Goal: Task Accomplishment & Management: Complete application form

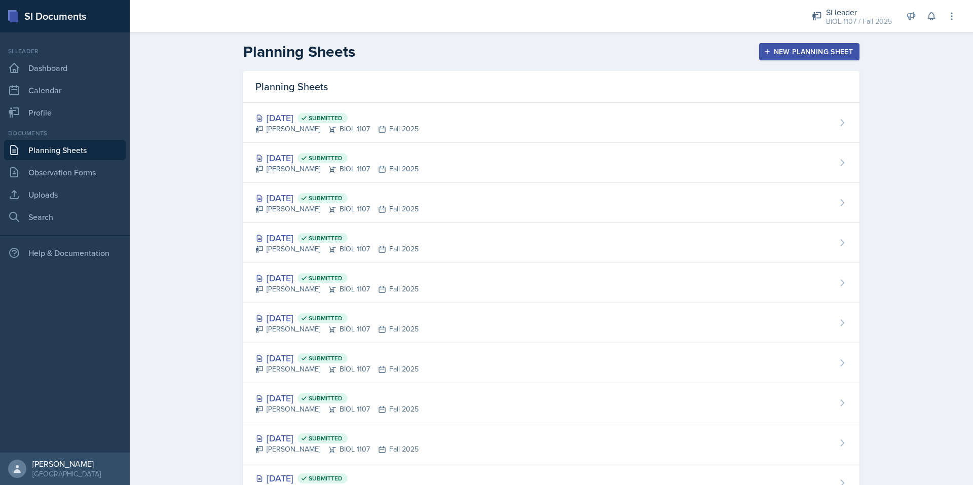
click at [795, 48] on div "New Planning Sheet" at bounding box center [809, 52] width 87 height 8
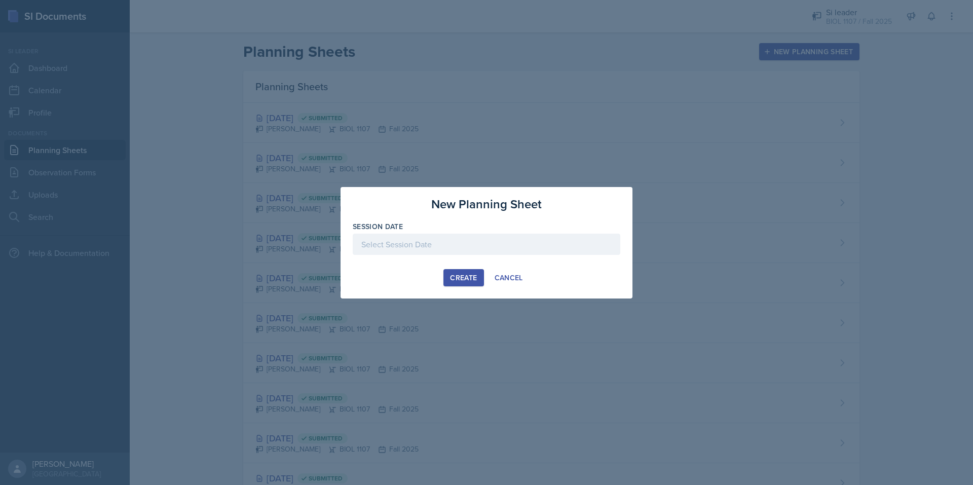
click at [420, 239] on div at bounding box center [487, 244] width 268 height 21
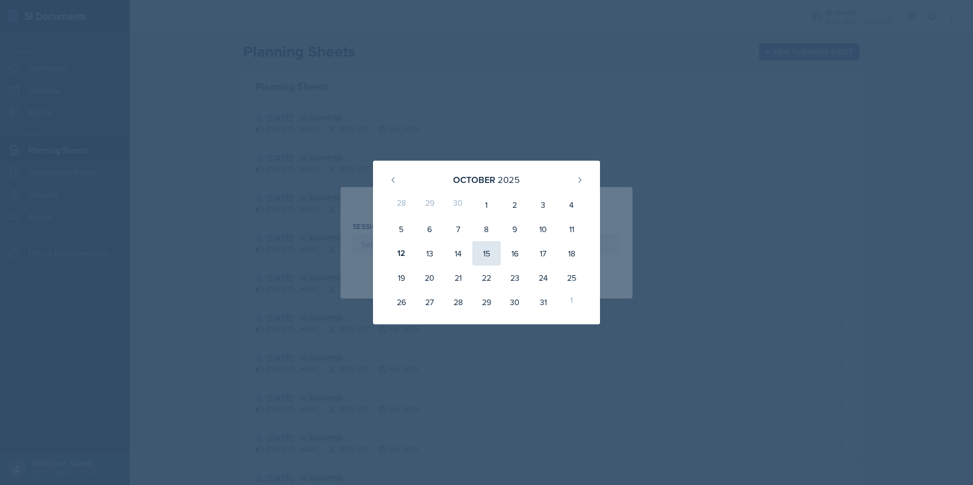
click at [483, 255] on div "15" at bounding box center [486, 253] width 28 height 24
type input "[DATE]"
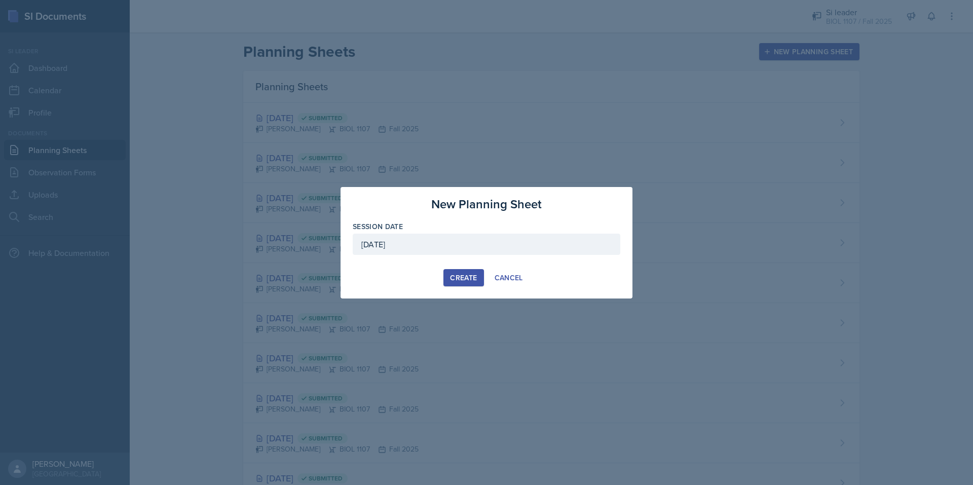
click at [456, 274] on div "Create" at bounding box center [463, 278] width 27 height 8
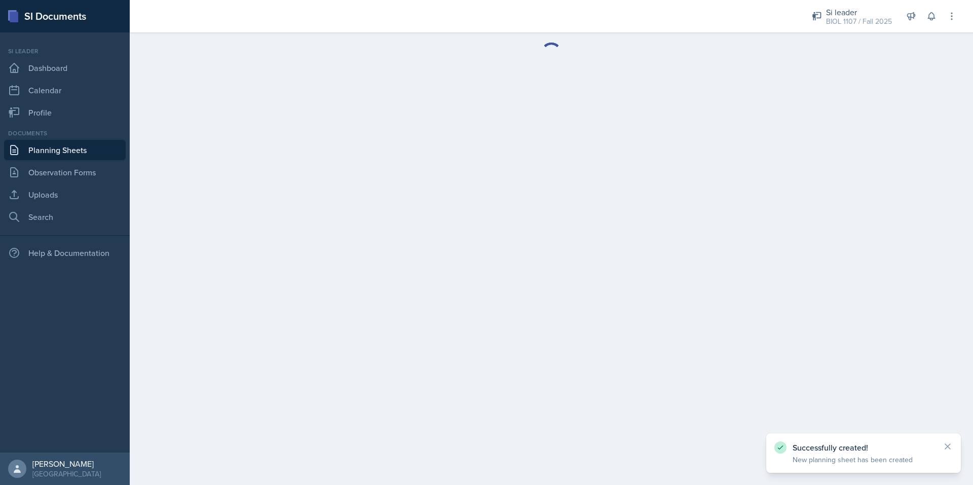
click at [94, 147] on link "Planning Sheets" at bounding box center [65, 150] width 122 height 20
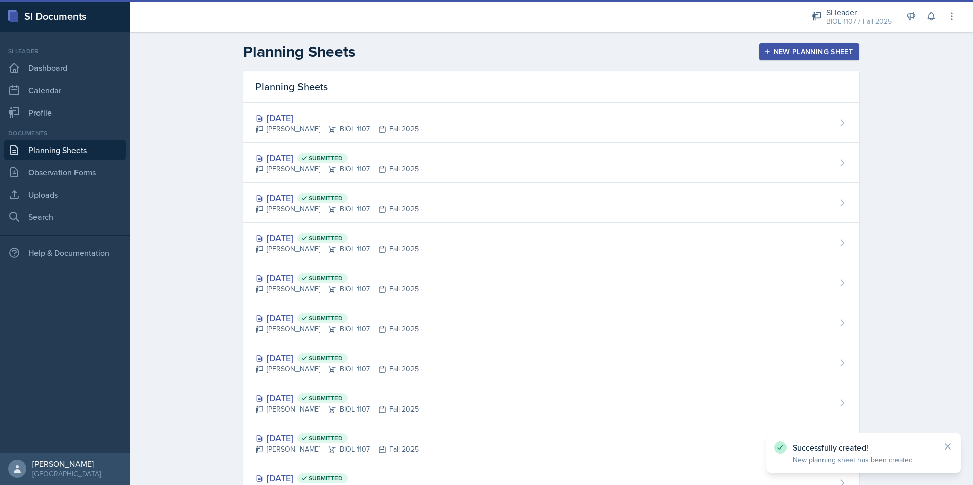
click at [784, 50] on div "New Planning Sheet" at bounding box center [809, 52] width 87 height 8
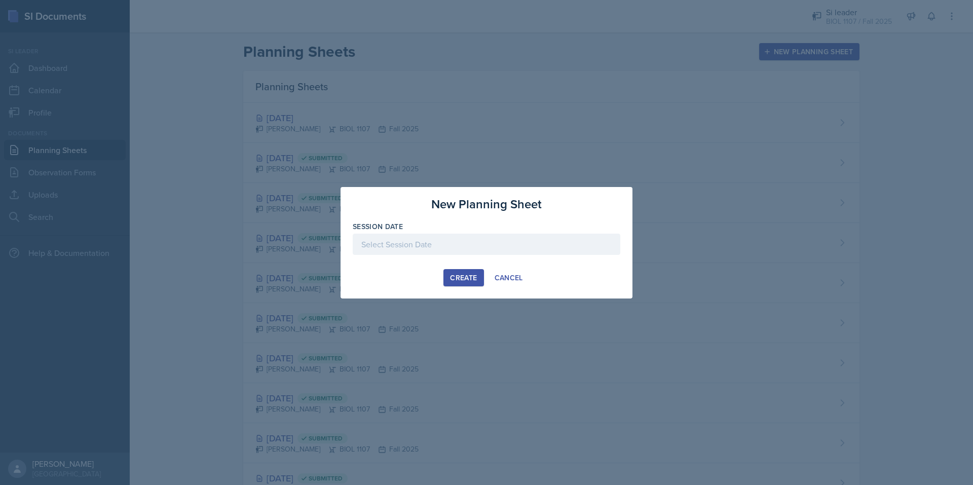
click at [455, 250] on div at bounding box center [487, 244] width 268 height 21
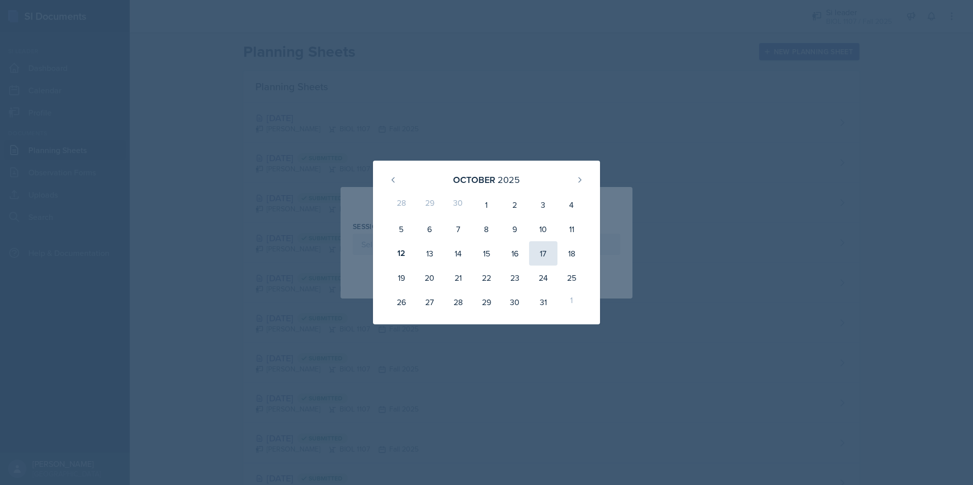
click at [548, 252] on div "17" at bounding box center [543, 253] width 28 height 24
type input "[DATE]"
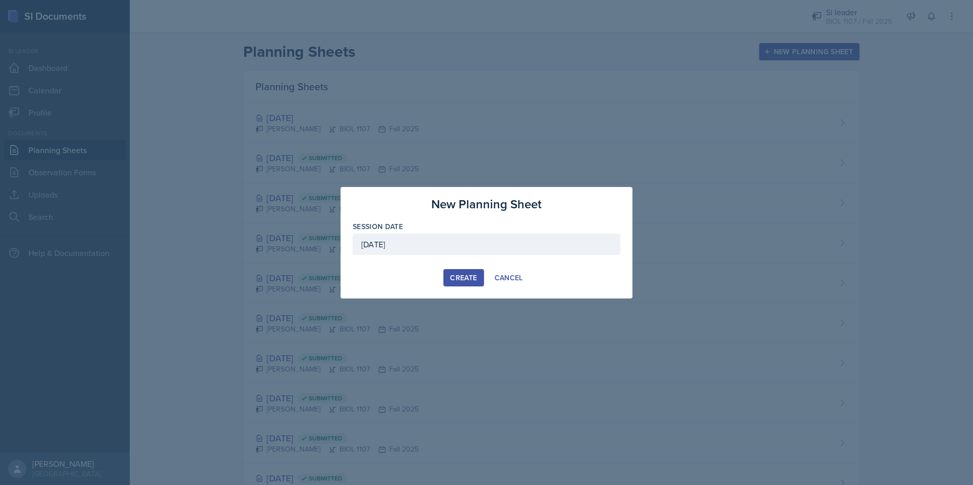
click at [459, 281] on div "Create" at bounding box center [463, 278] width 27 height 8
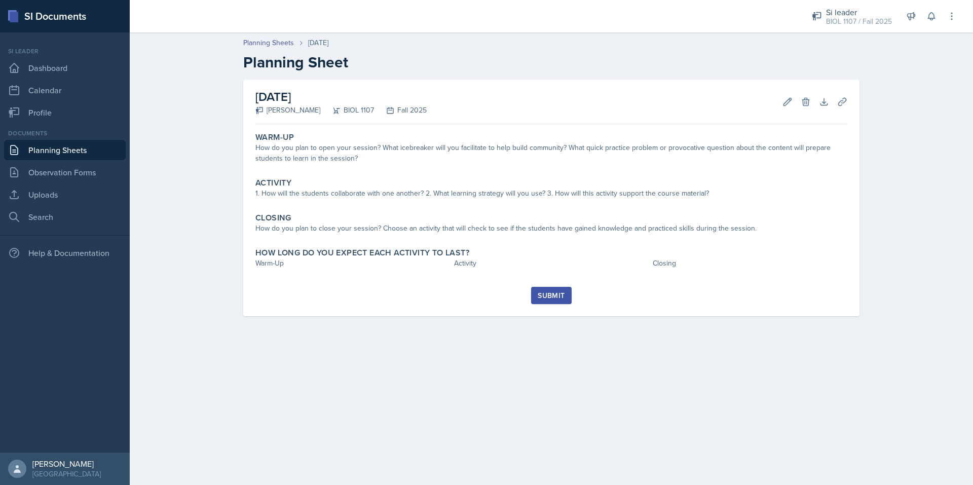
click at [64, 151] on link "Planning Sheets" at bounding box center [65, 150] width 122 height 20
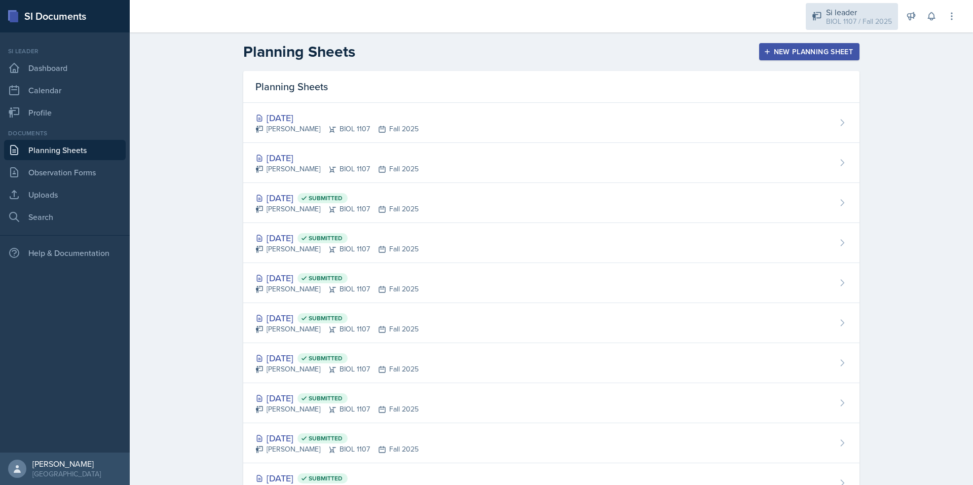
click at [859, 19] on div "BIOL 1107 / Fall 2025" at bounding box center [859, 21] width 66 height 11
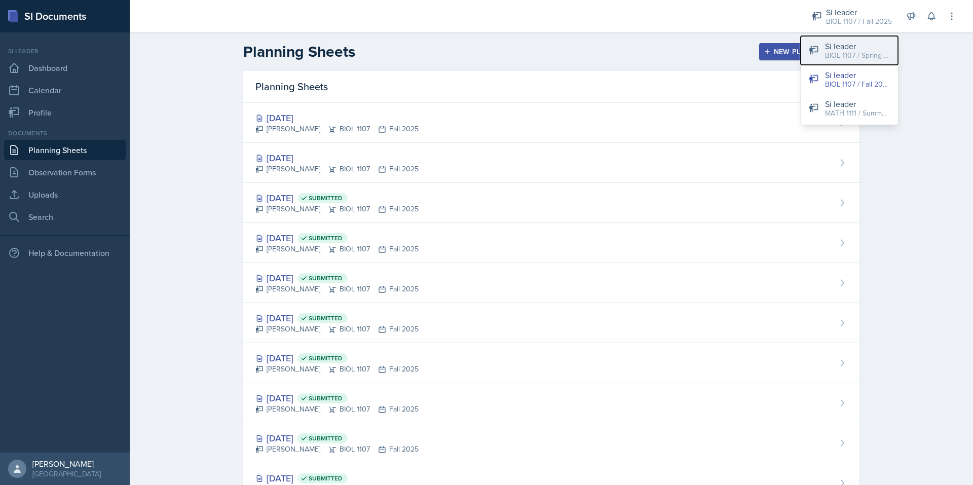
click at [842, 51] on div "BIOL 1107 / Spring 2025" at bounding box center [857, 55] width 65 height 11
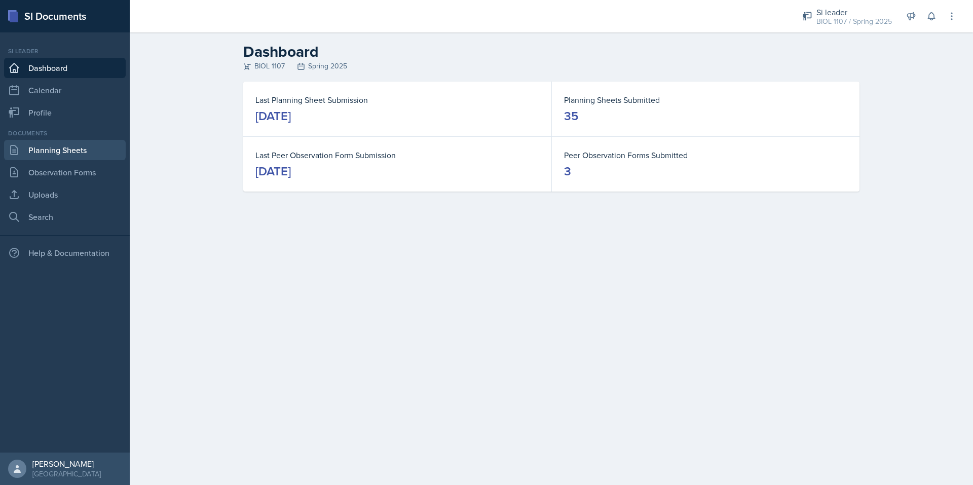
click at [57, 147] on link "Planning Sheets" at bounding box center [65, 150] width 122 height 20
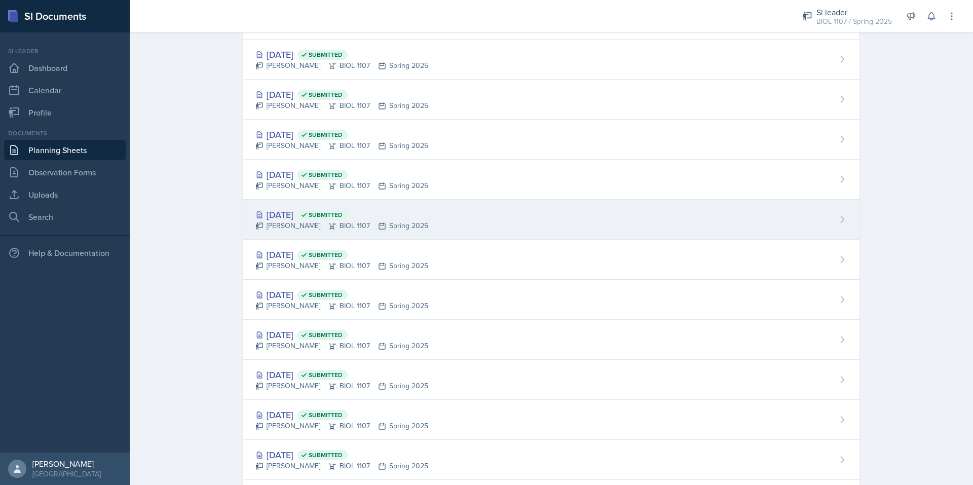
scroll to position [504, 0]
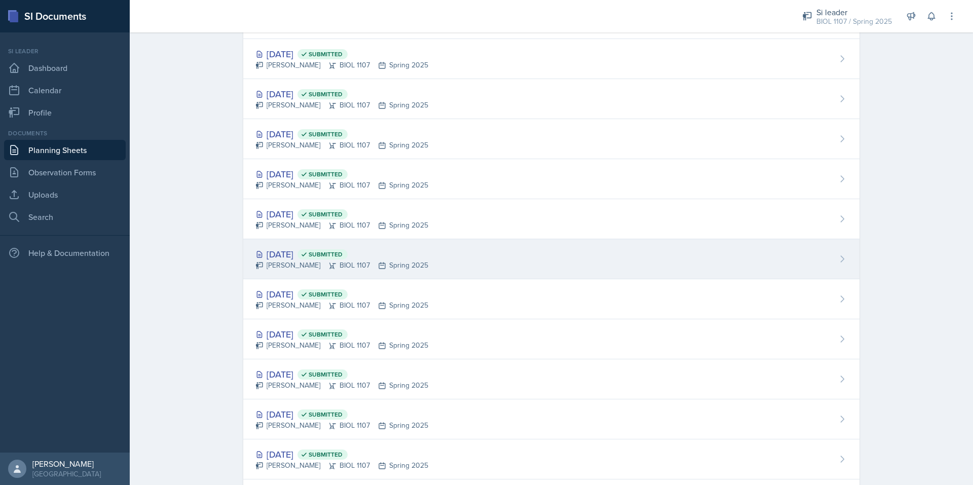
click at [291, 252] on div "[DATE] Submitted" at bounding box center [341, 254] width 173 height 14
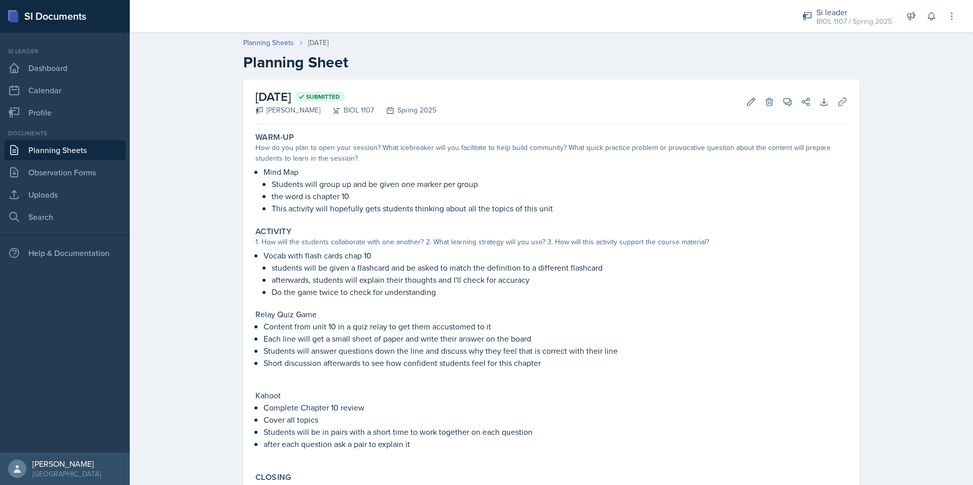
click at [484, 196] on p "the word is chapter 10" at bounding box center [560, 196] width 576 height 12
click at [368, 196] on p "the word is chapter 10" at bounding box center [560, 196] width 576 height 12
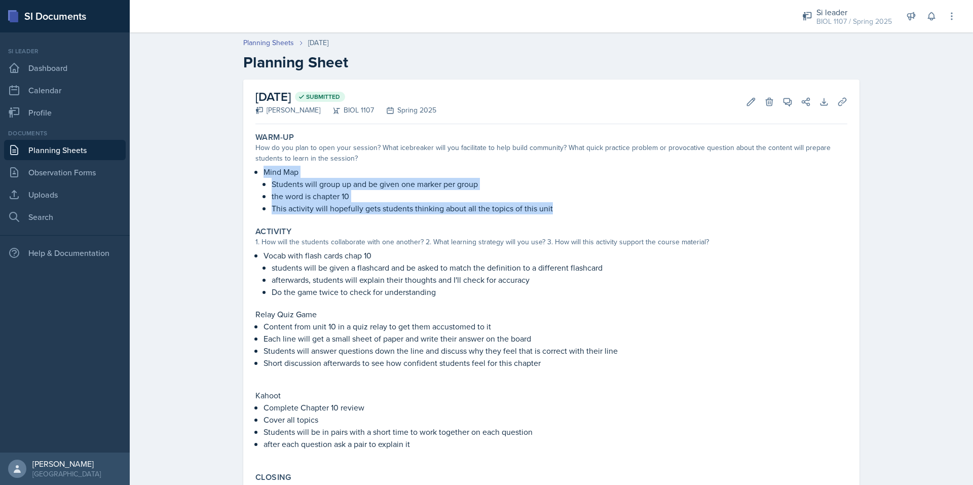
drag, startPoint x: 258, startPoint y: 171, endPoint x: 562, endPoint y: 208, distance: 306.8
click at [562, 208] on div "Mind Map Students will group up and be given one marker per group the word is c…" at bounding box center [551, 190] width 592 height 49
copy li "Mind Map Students will group up and be given one marker per group the word is c…"
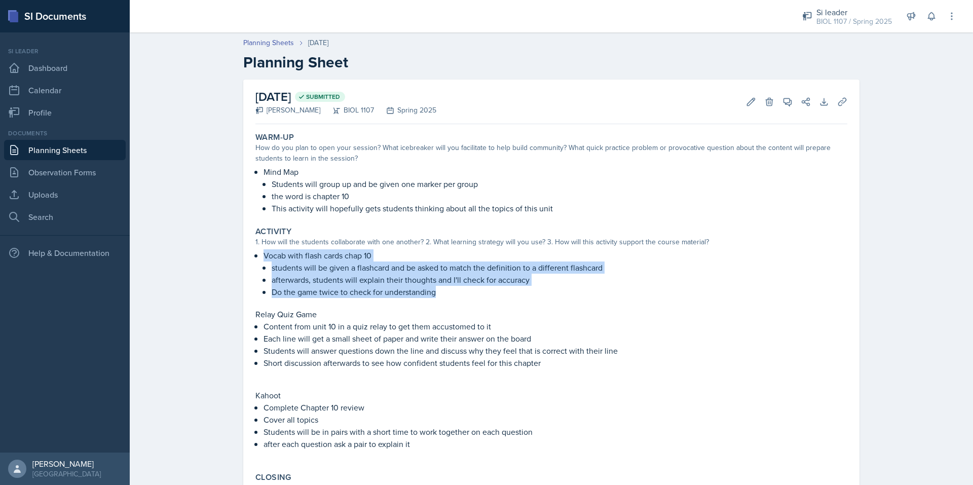
drag, startPoint x: 443, startPoint y: 293, endPoint x: 233, endPoint y: 259, distance: 213.0
click at [233, 259] on div "[DATE] Submitted [PERSON_NAME] BIOL 1107 Spring 2025 Edit Delete View Comments …" at bounding box center [551, 332] width 649 height 505
copy li "Vocab with flash cards chap 10 students will be given a flashcard and be asked …"
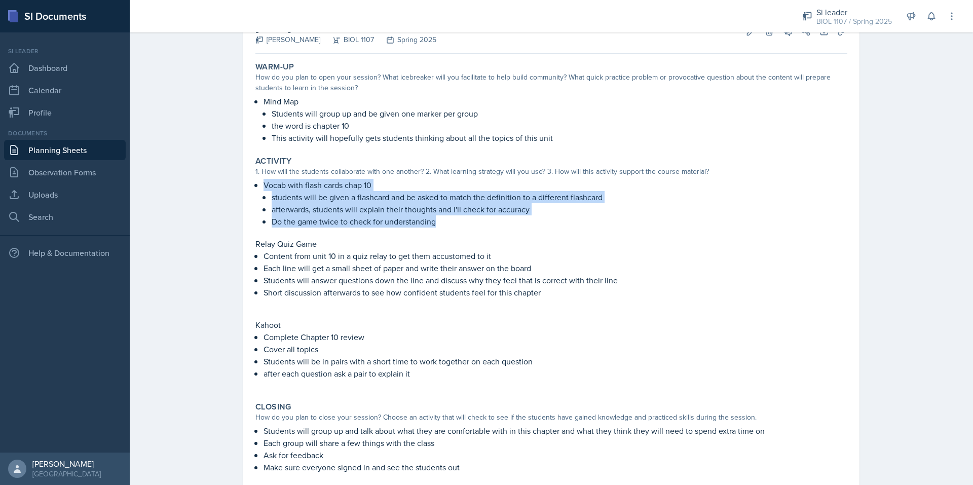
scroll to position [74, 0]
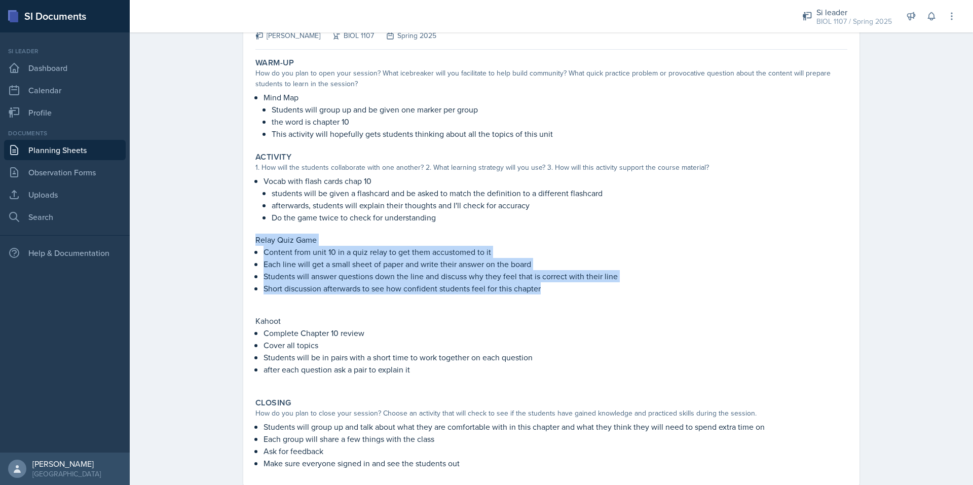
drag, startPoint x: 541, startPoint y: 291, endPoint x: 248, endPoint y: 241, distance: 296.6
click at [251, 241] on div "Activity 1. How will the students collaborate with one another? 2. What learnin…" at bounding box center [551, 269] width 600 height 242
copy div "Relay Quiz Game Content from unit 10 in a quiz relay to get them accustomed to …"
click at [98, 146] on link "Planning Sheets" at bounding box center [65, 150] width 122 height 20
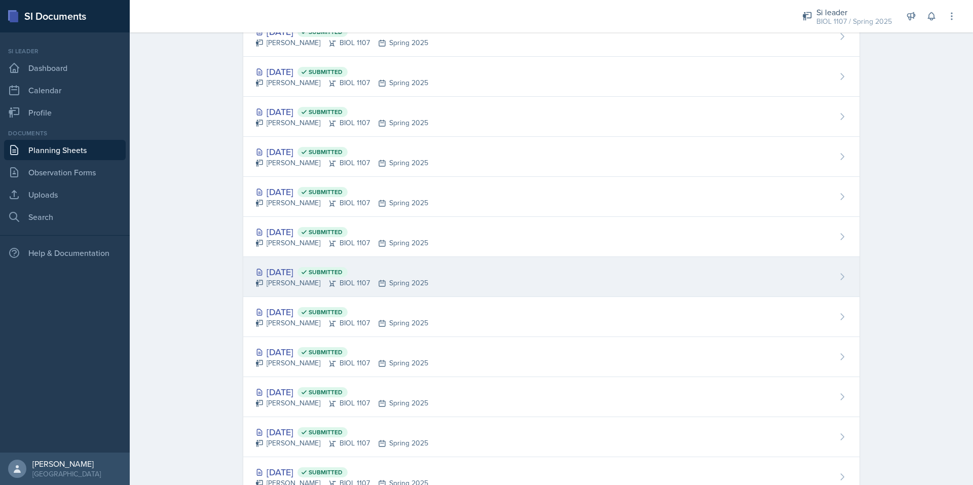
scroll to position [455, 0]
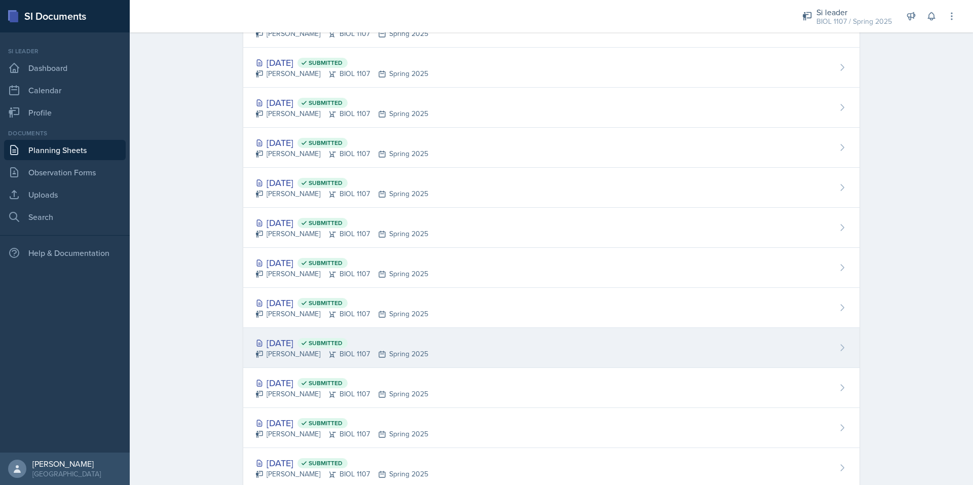
click at [297, 344] on div "[DATE] Submitted" at bounding box center [341, 343] width 173 height 14
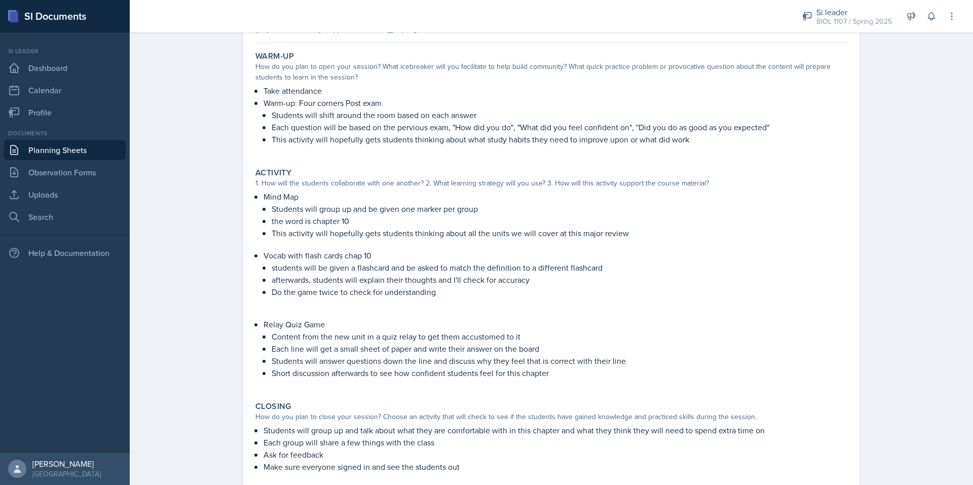
scroll to position [82, 0]
click at [77, 150] on link "Planning Sheets" at bounding box center [65, 150] width 122 height 20
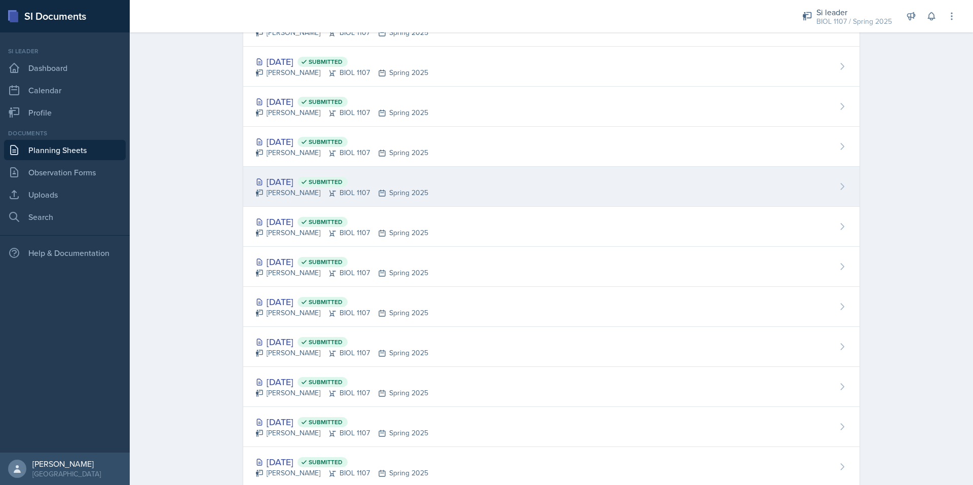
scroll to position [458, 0]
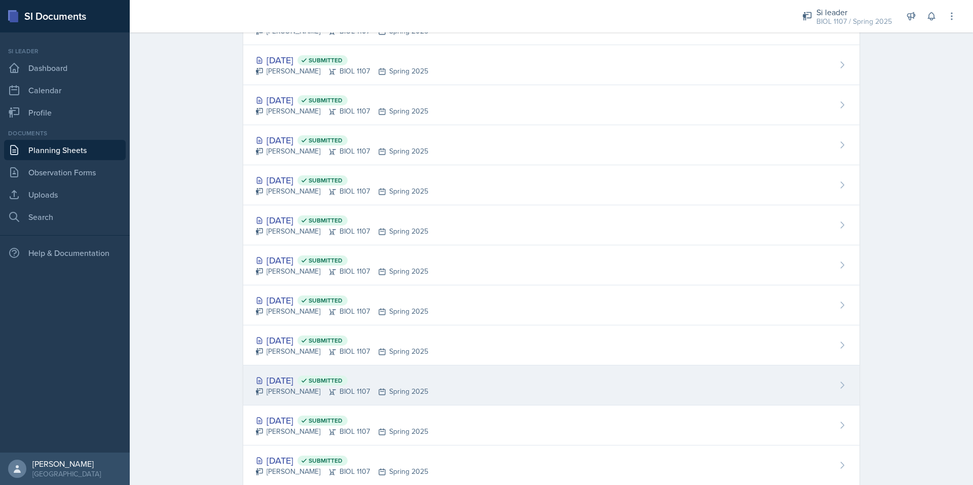
click at [289, 379] on div "[DATE] Submitted" at bounding box center [341, 380] width 173 height 14
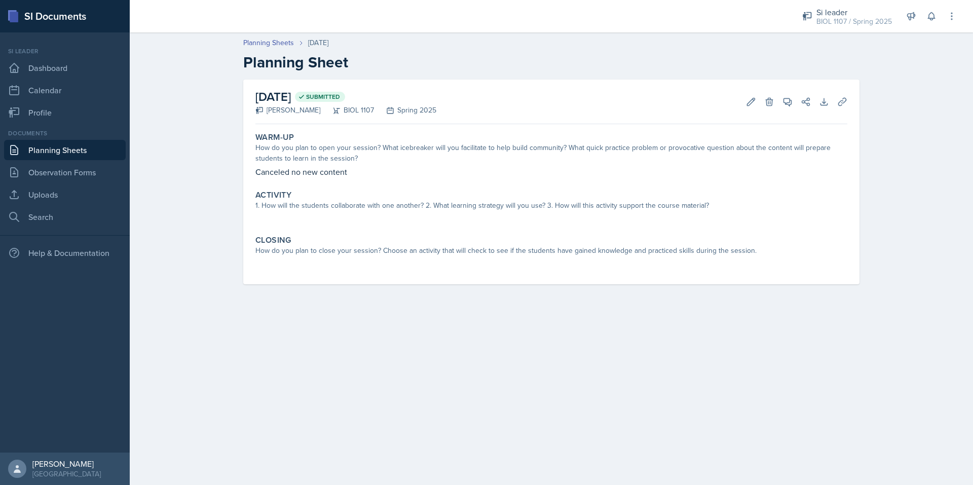
click at [89, 145] on link "Planning Sheets" at bounding box center [65, 150] width 122 height 20
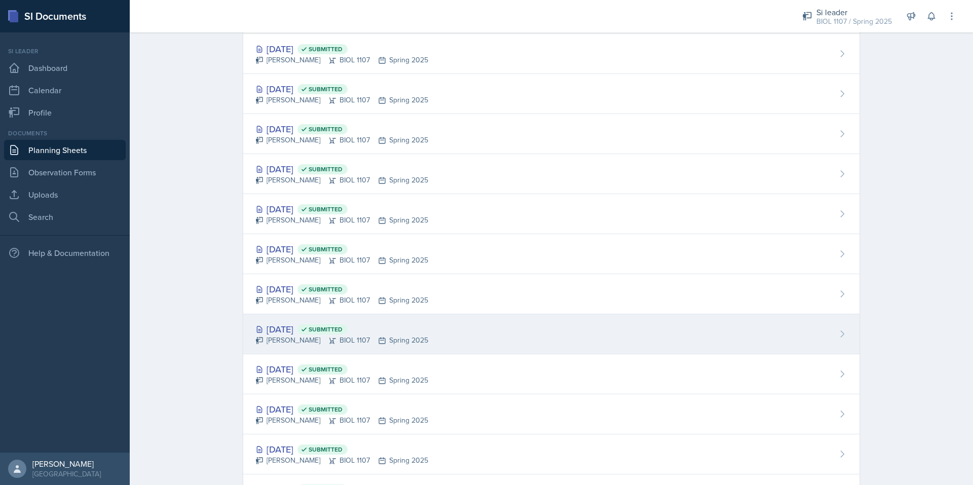
scroll to position [470, 0]
click at [343, 332] on span "Submitted" at bounding box center [326, 328] width 34 height 8
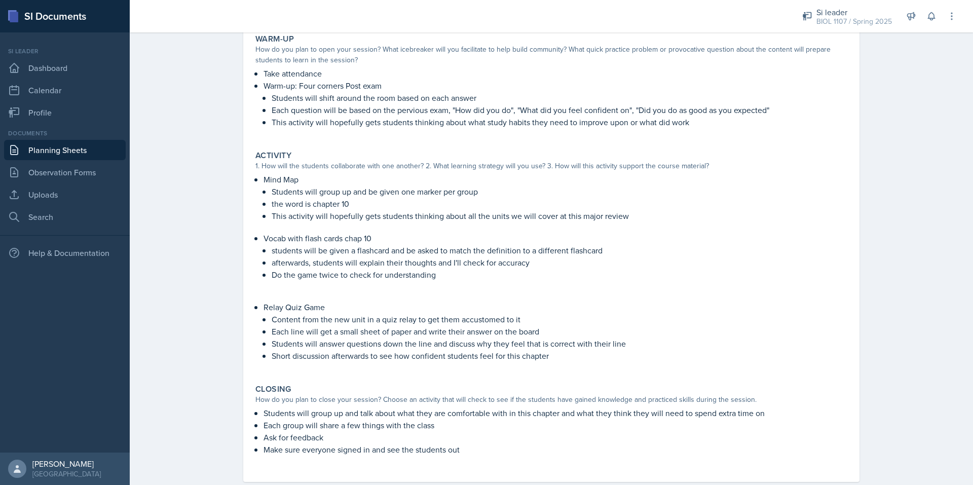
scroll to position [120, 0]
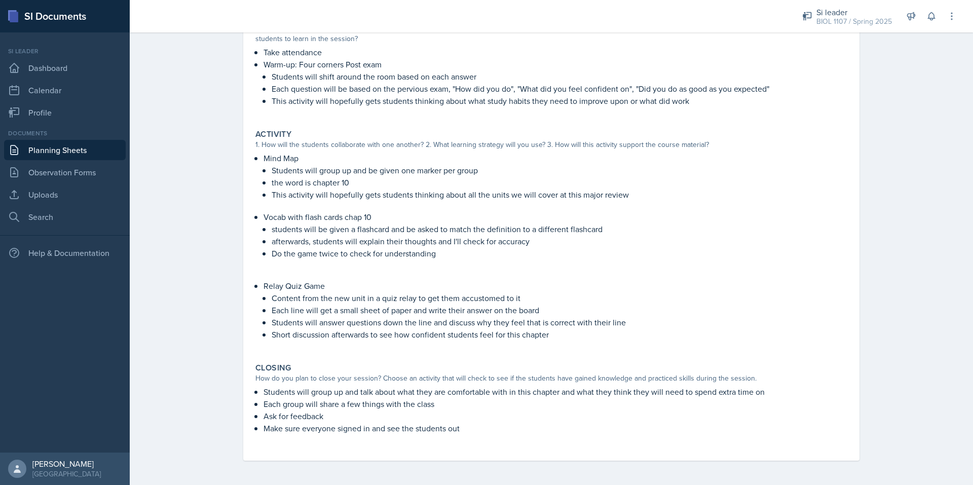
click at [89, 148] on link "Planning Sheets" at bounding box center [65, 150] width 122 height 20
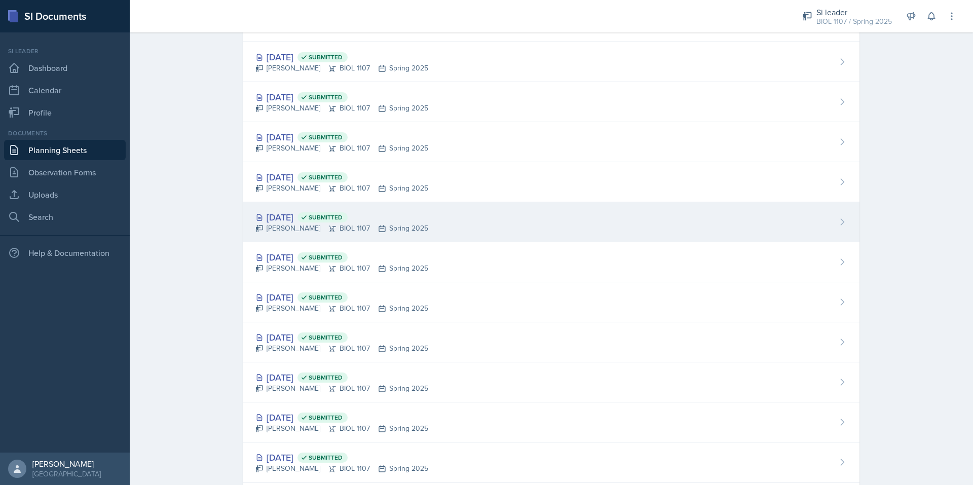
scroll to position [624, 0]
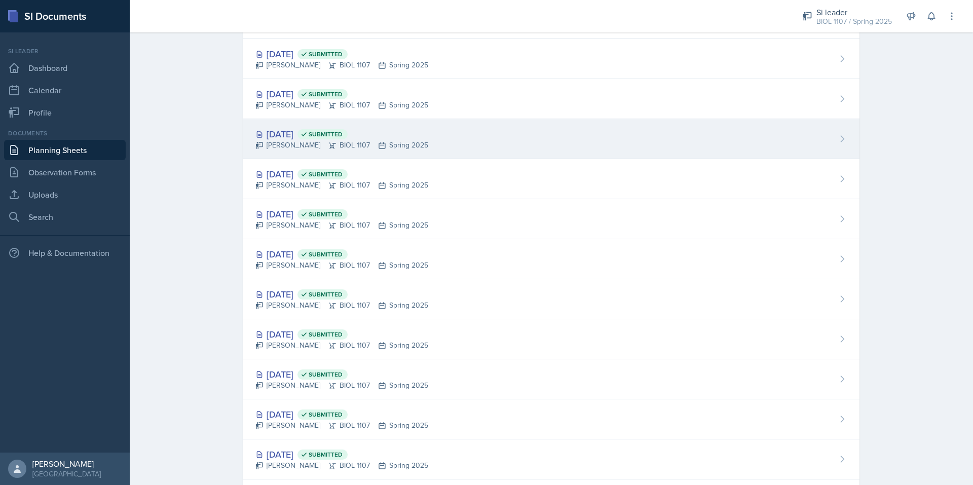
click at [343, 131] on span "Submitted" at bounding box center [326, 134] width 34 height 8
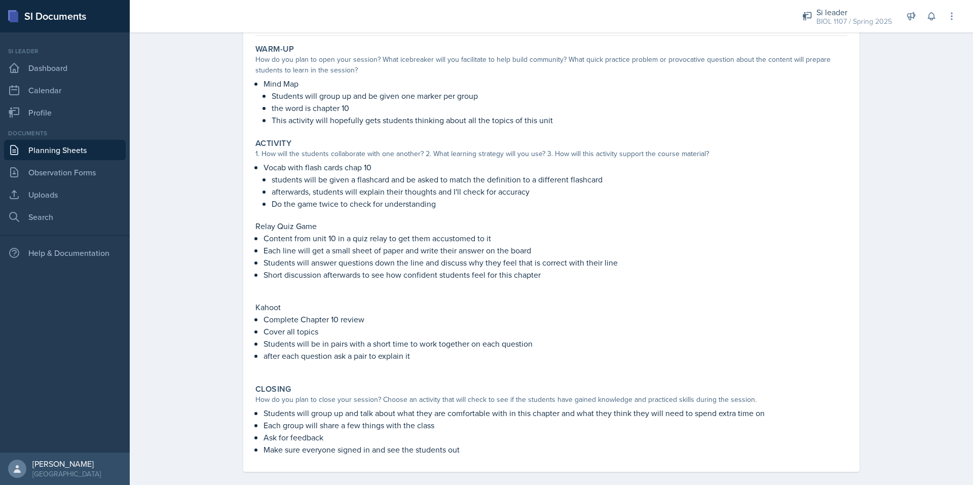
scroll to position [90, 0]
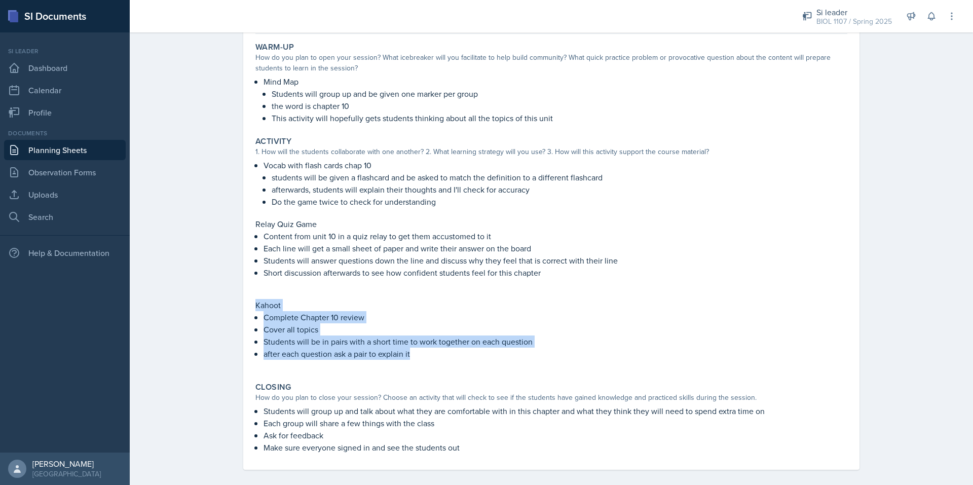
drag, startPoint x: 419, startPoint y: 358, endPoint x: 241, endPoint y: 308, distance: 184.9
click at [243, 308] on div "[DATE] Submitted [PERSON_NAME] BIOL 1107 Spring 2025 Edit Delete View Comments …" at bounding box center [551, 229] width 616 height 480
copy div "Kahoot Complete Chapter 10 review Cover all topics Students will be in pairs wi…"
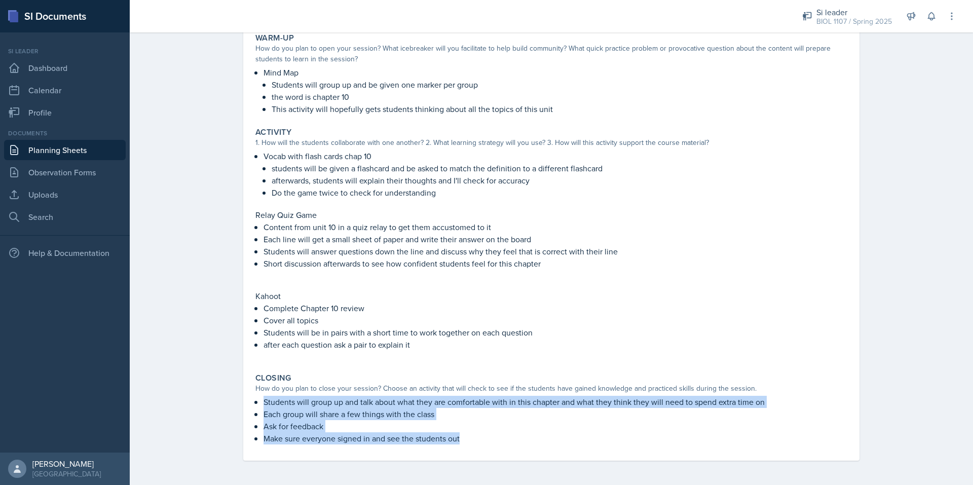
drag, startPoint x: 458, startPoint y: 440, endPoint x: 253, endPoint y: 407, distance: 206.8
click at [263, 407] on ul "Students will group up and talk about what they are comfortable with in this ch…" at bounding box center [555, 420] width 584 height 49
copy ul "Students will group up and talk about what they are comfortable with in this ch…"
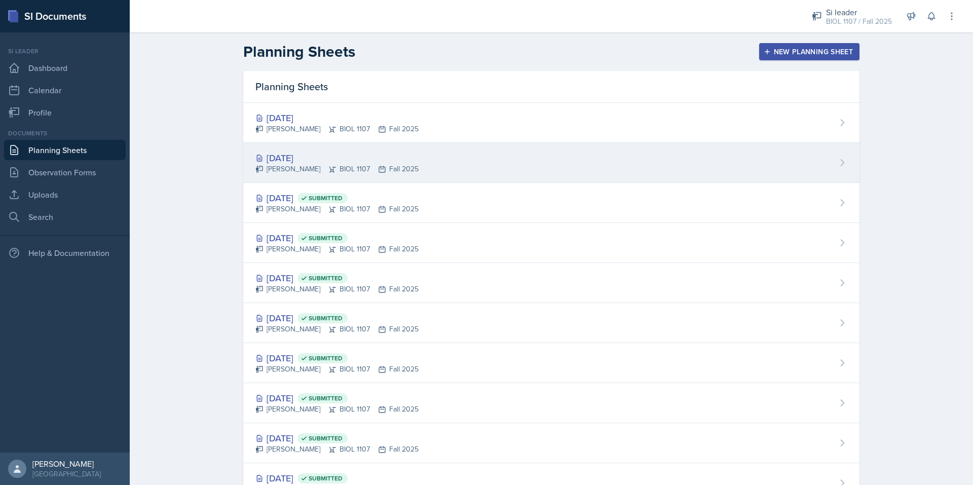
click at [387, 163] on div "[DATE]" at bounding box center [336, 158] width 163 height 14
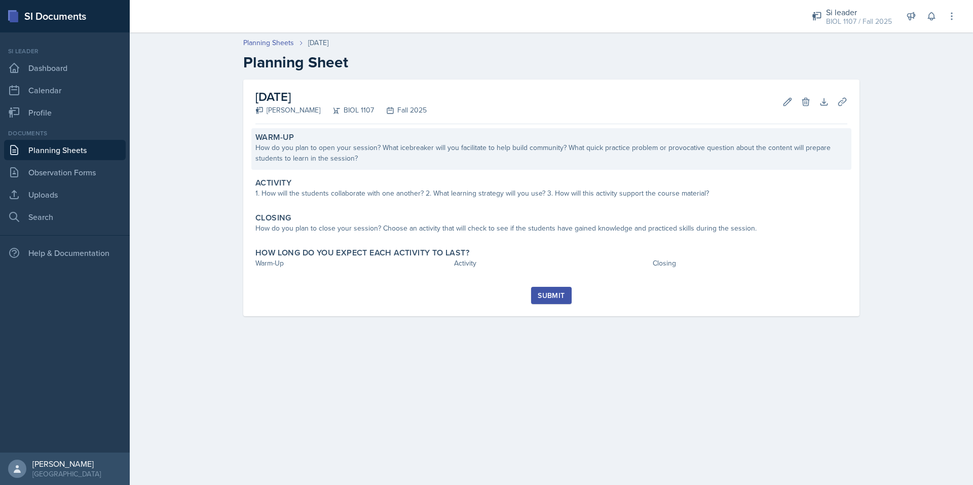
click at [315, 157] on div "How do you plan to open your session? What icebreaker will you facilitate to he…" at bounding box center [551, 152] width 592 height 21
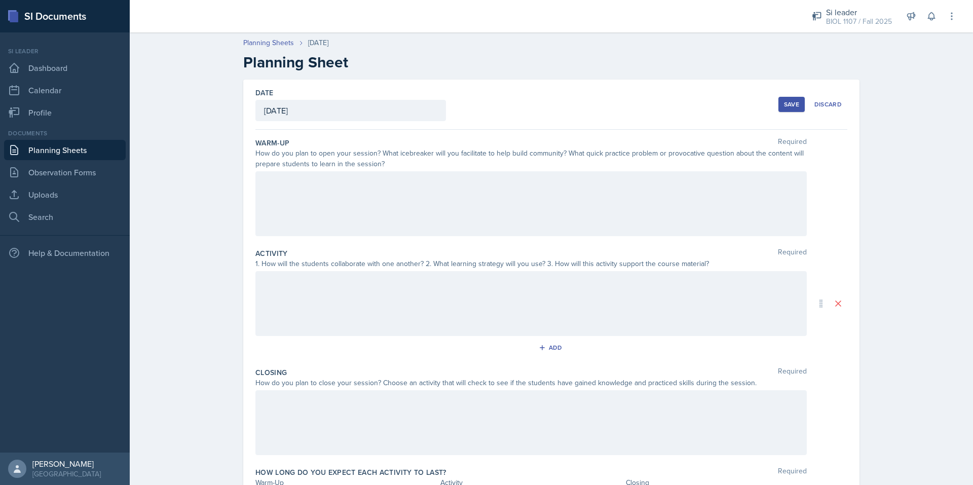
click at [298, 200] on div at bounding box center [530, 203] width 551 height 65
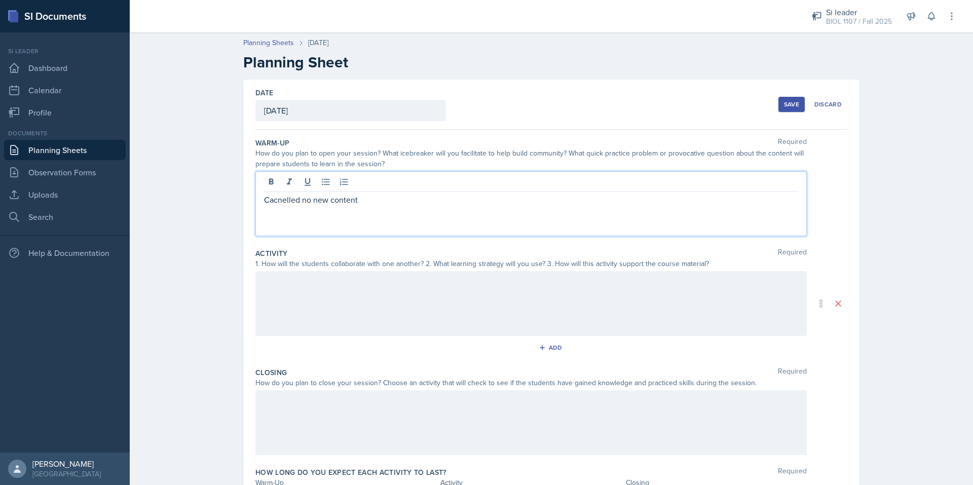
click at [316, 269] on div "Activity Required 1. How will the students collaborate with one another? 2. Wha…" at bounding box center [551, 303] width 592 height 119
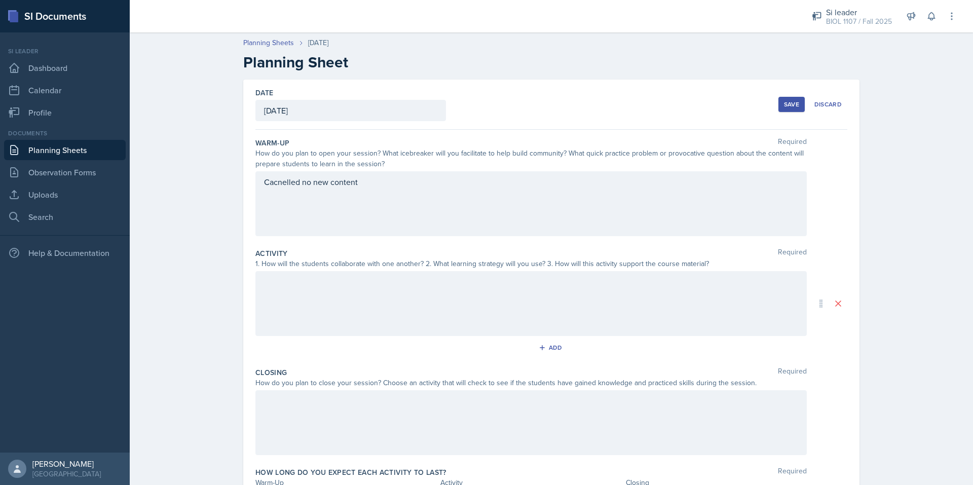
click at [313, 288] on div at bounding box center [530, 303] width 551 height 65
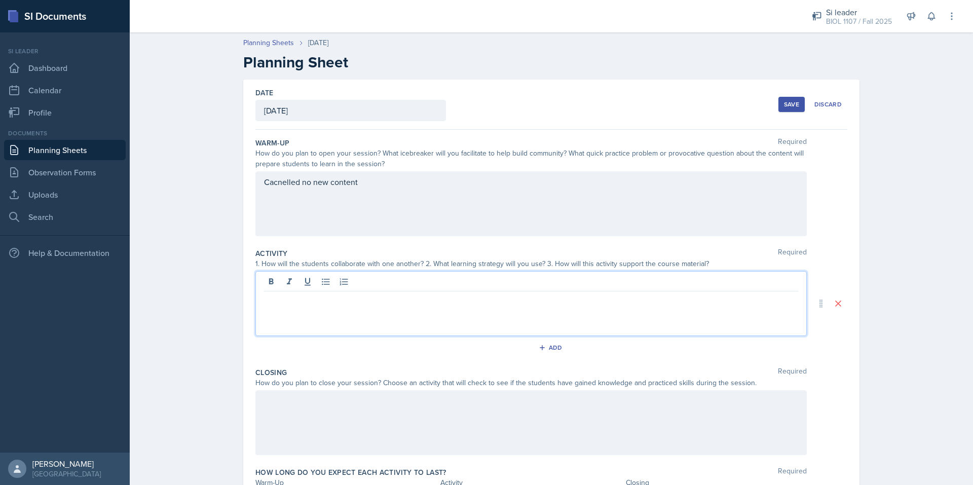
click at [284, 415] on div at bounding box center [530, 422] width 551 height 65
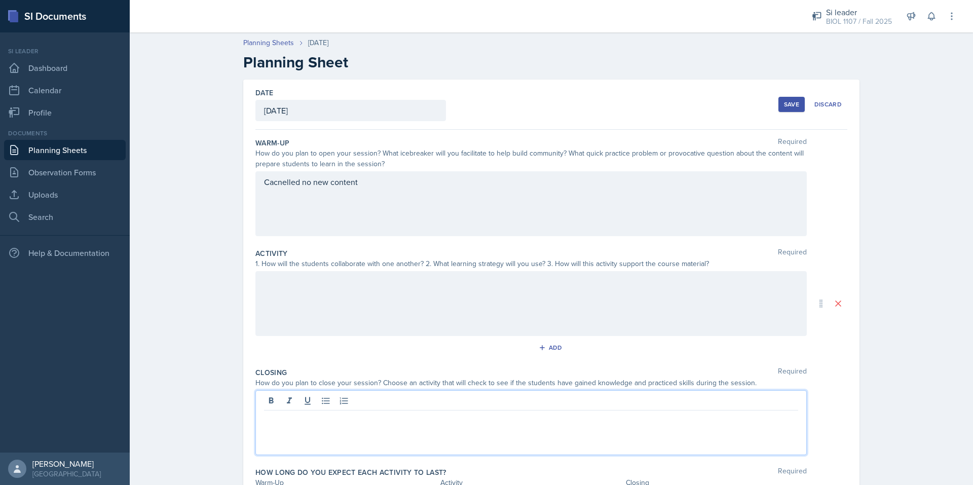
scroll to position [67, 0]
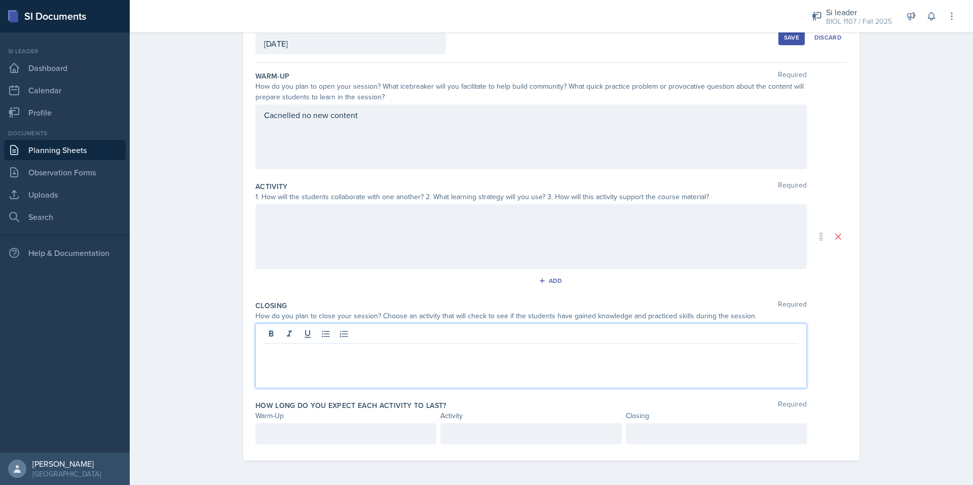
click at [287, 425] on div at bounding box center [345, 433] width 181 height 21
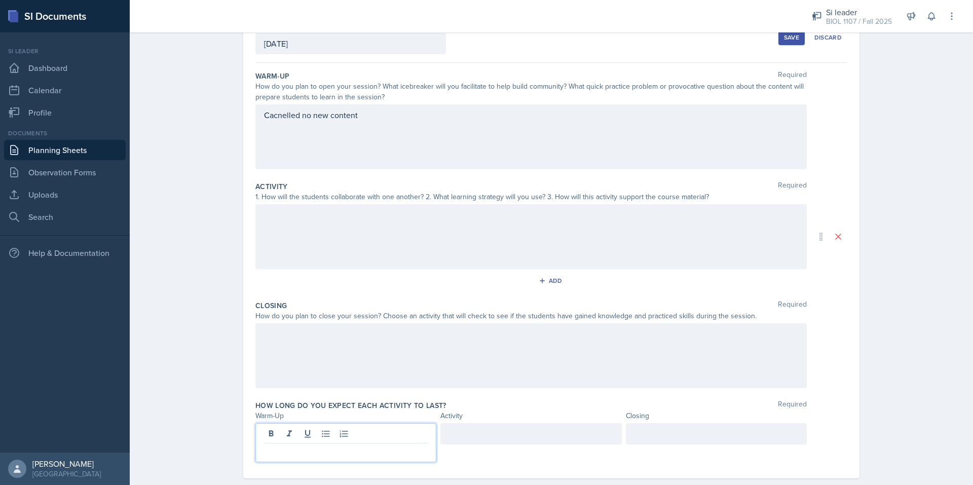
scroll to position [85, 0]
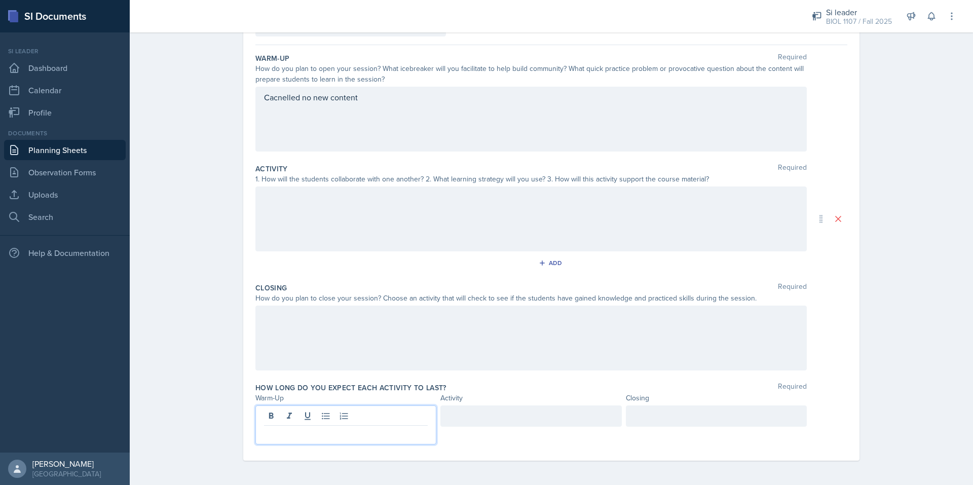
click at [278, 94] on div "Cacnelled no new content" at bounding box center [530, 119] width 551 height 65
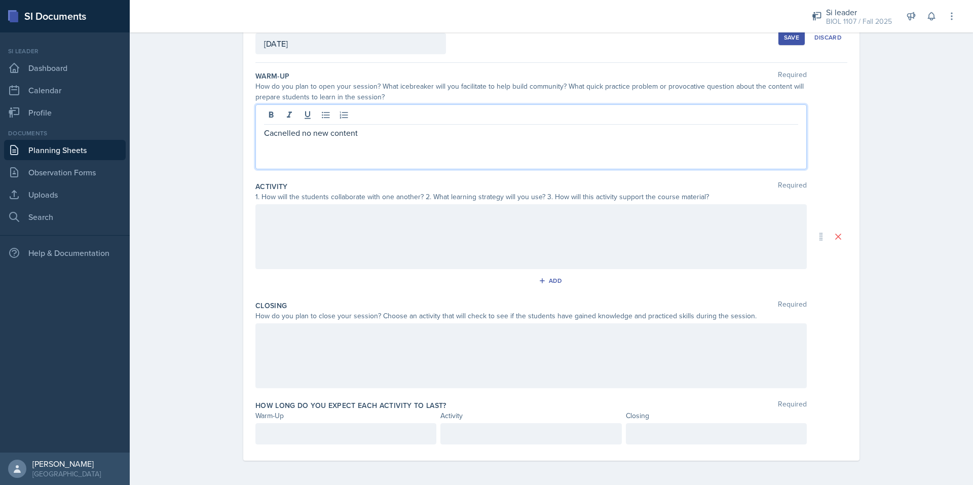
drag, startPoint x: 279, startPoint y: 130, endPoint x: 268, endPoint y: 134, distance: 11.4
click at [268, 134] on p "Cacnelled no new content" at bounding box center [531, 133] width 534 height 12
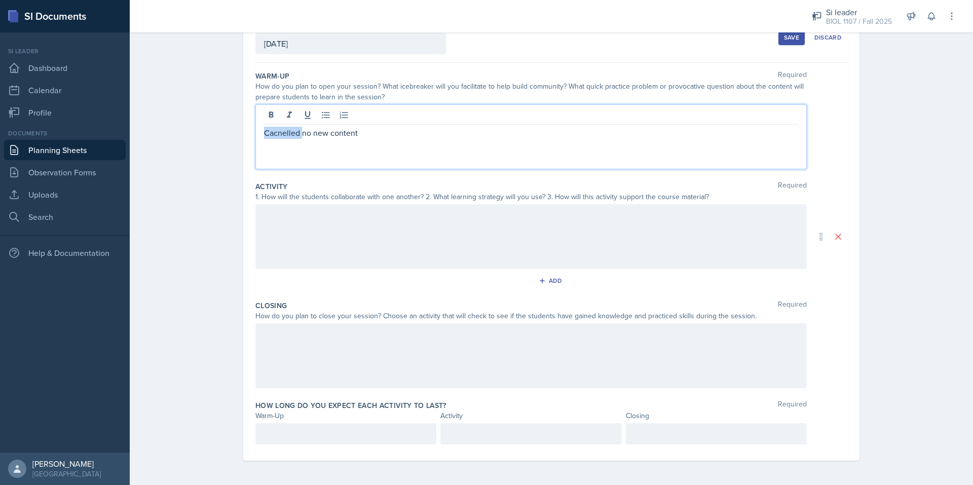
click at [268, 134] on p "Cacnelled no new content" at bounding box center [531, 133] width 534 height 12
click at [273, 136] on p "Cacnelled no new content" at bounding box center [531, 133] width 534 height 12
click at [282, 135] on p "Cacnelled no new content" at bounding box center [531, 133] width 534 height 12
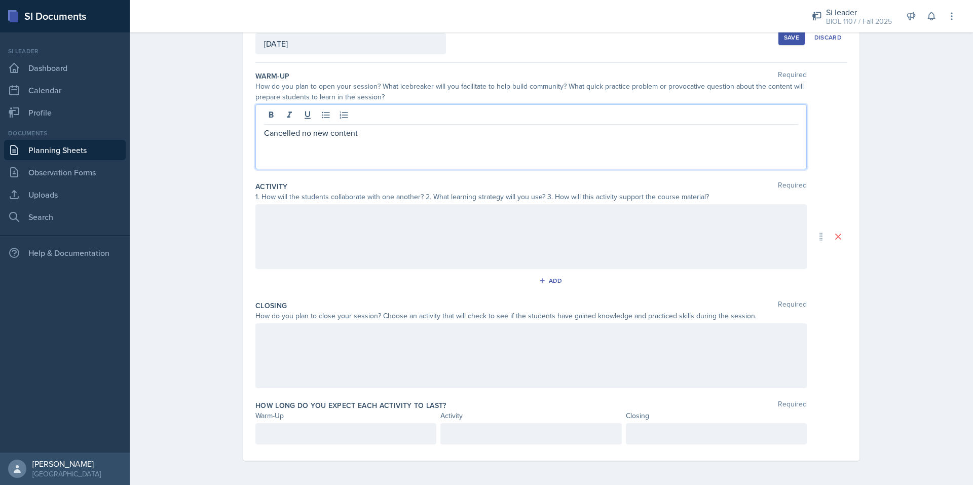
scroll to position [0, 0]
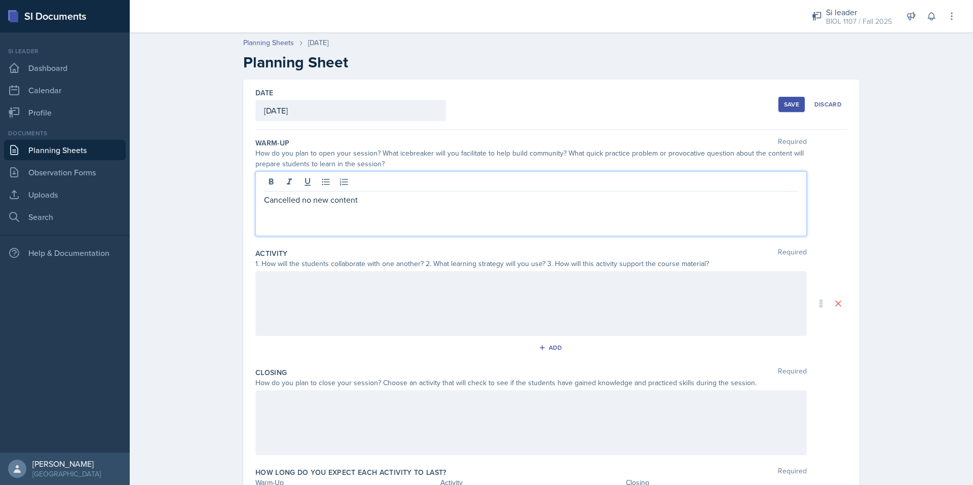
click at [272, 201] on p "Cancelled no new content" at bounding box center [531, 200] width 534 height 12
click at [0, 0] on span "Cancelled" at bounding box center [0, 0] width 0 height 0
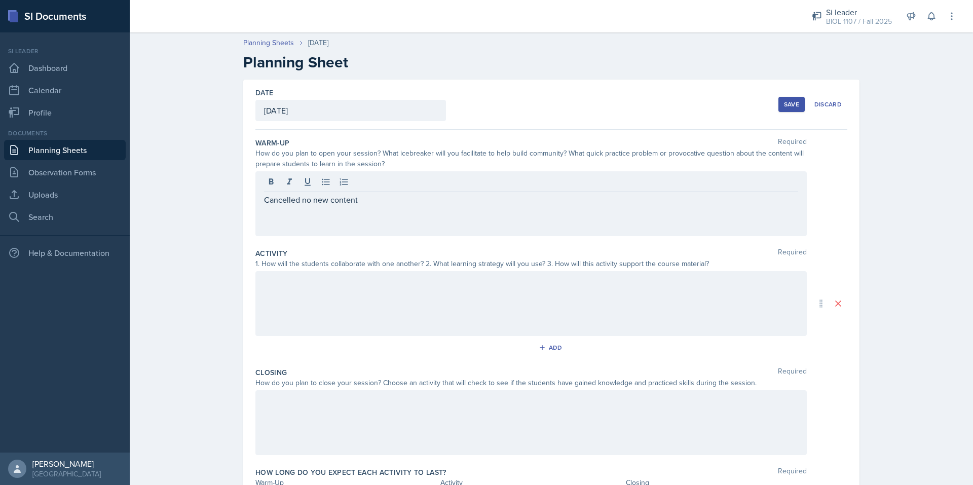
click at [784, 107] on div "Save" at bounding box center [791, 104] width 15 height 8
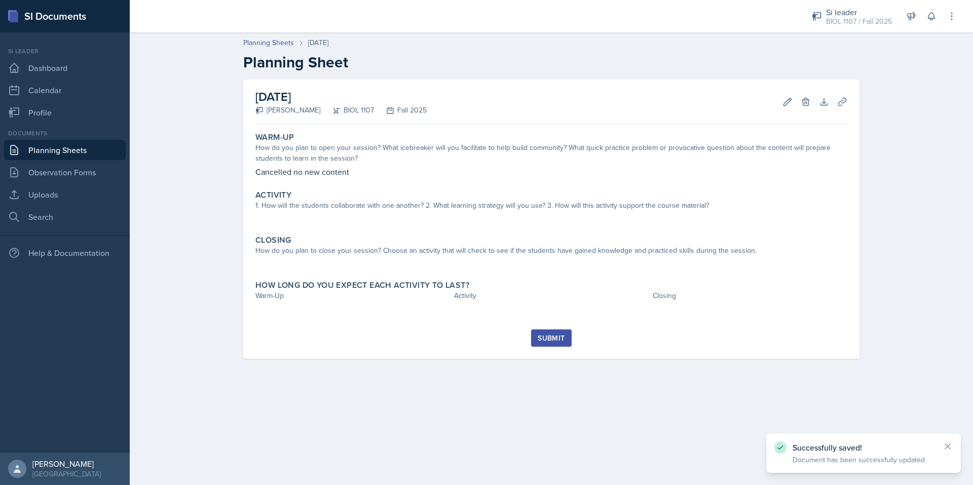
click at [544, 332] on button "Submit" at bounding box center [551, 337] width 40 height 17
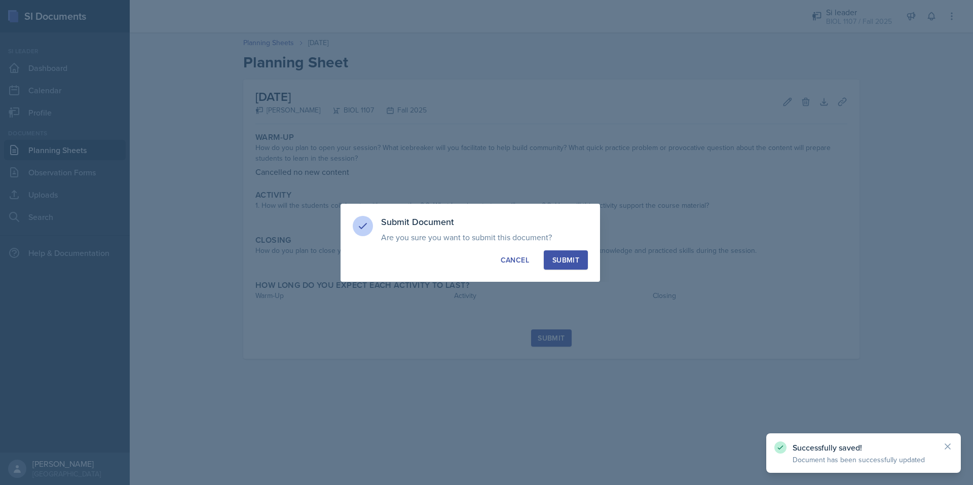
click at [568, 255] on div "Submit" at bounding box center [565, 260] width 27 height 10
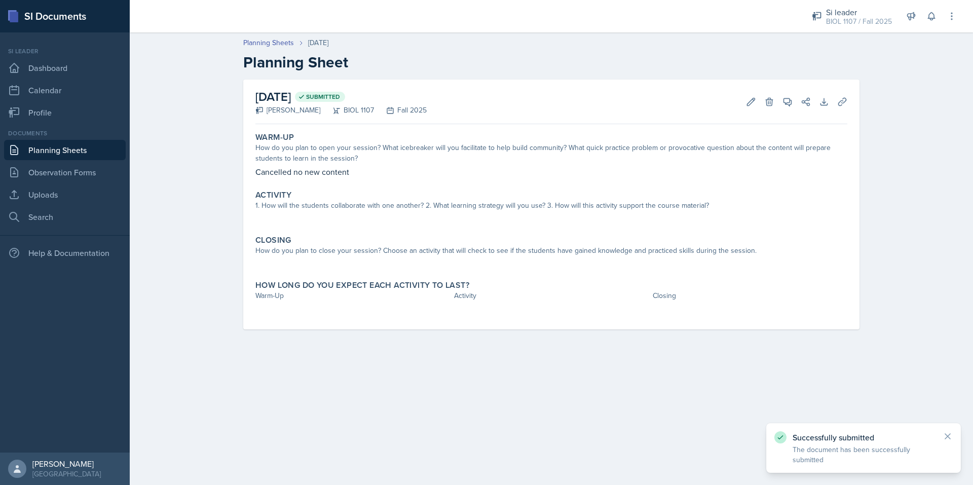
click at [79, 147] on link "Planning Sheets" at bounding box center [65, 150] width 122 height 20
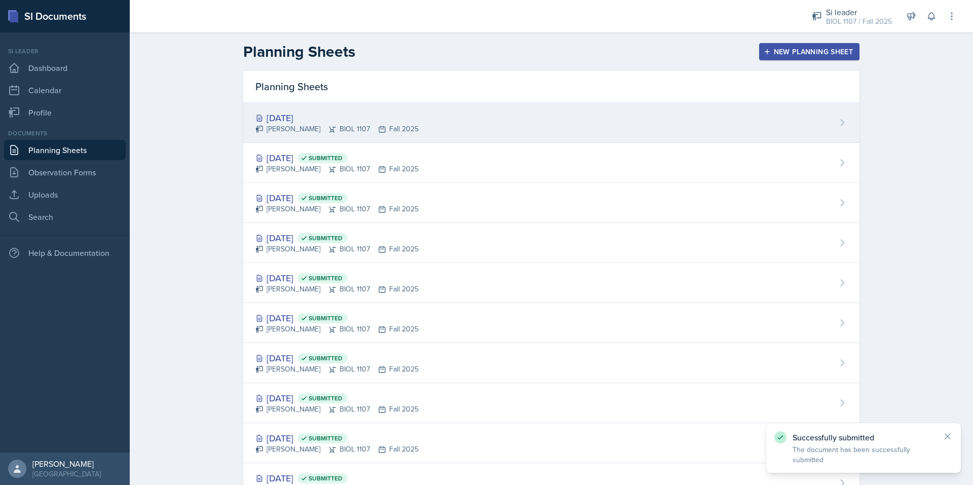
click at [373, 112] on div "[DATE]" at bounding box center [336, 118] width 163 height 14
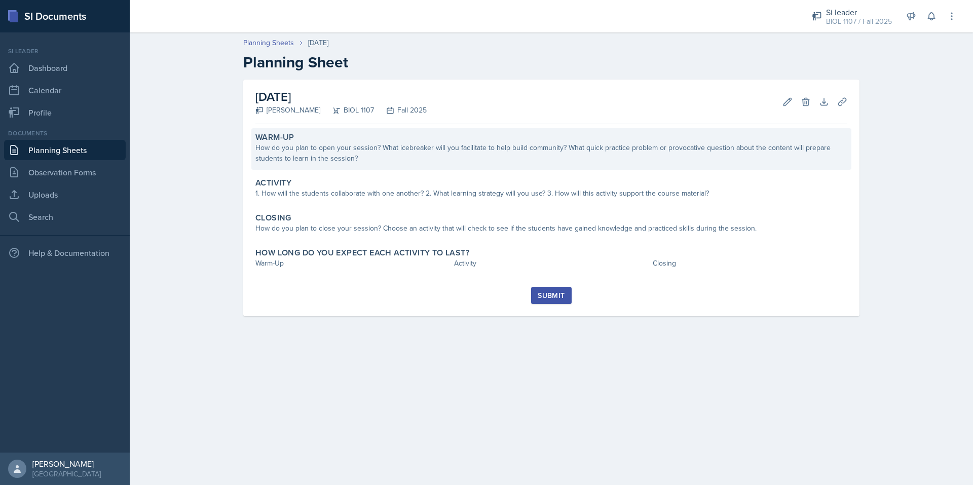
click at [359, 148] on div "How do you plan to open your session? What icebreaker will you facilitate to he…" at bounding box center [551, 152] width 592 height 21
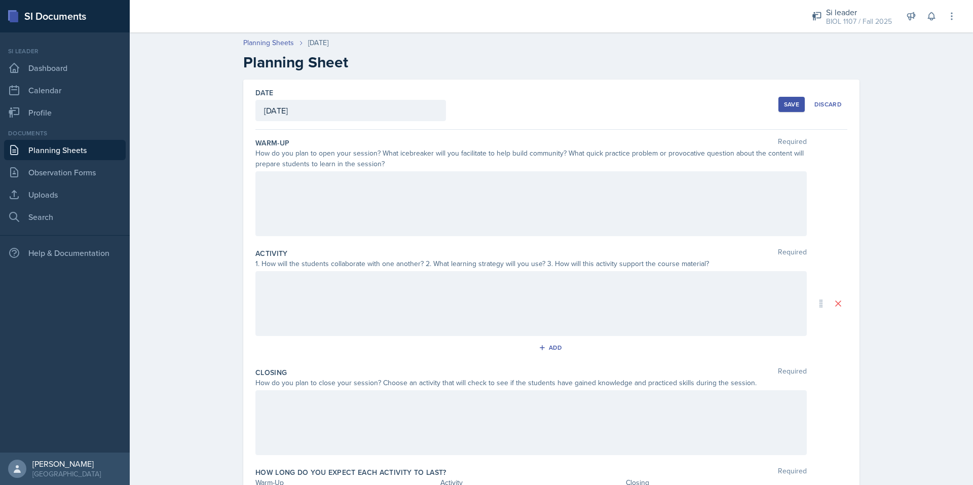
click at [334, 199] on div at bounding box center [530, 203] width 551 height 65
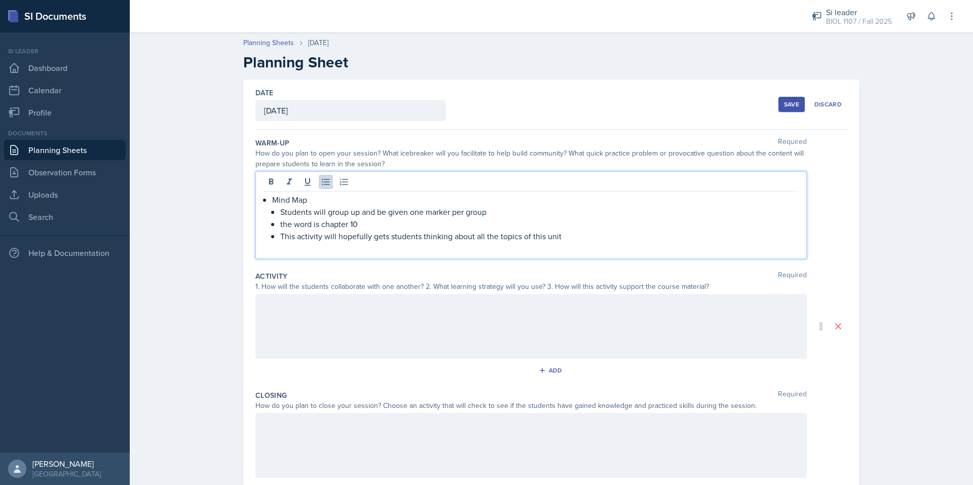
click at [294, 251] on p at bounding box center [531, 248] width 534 height 12
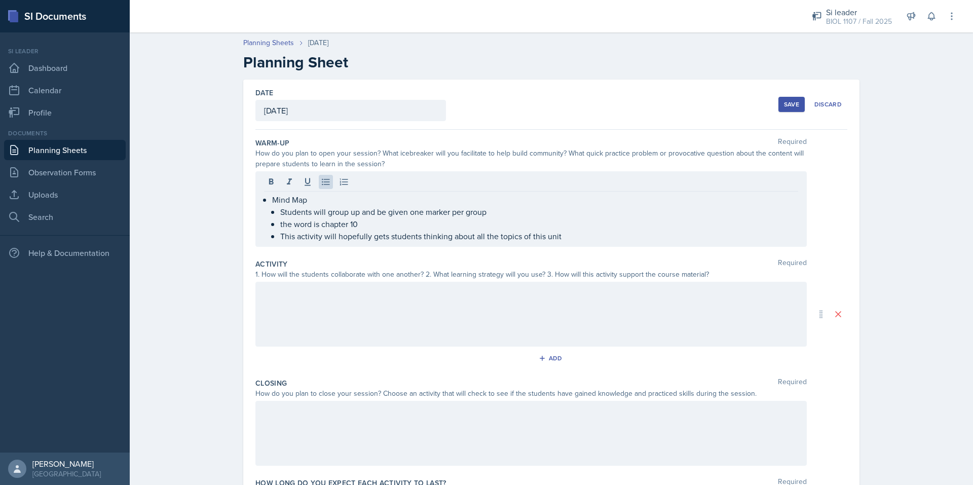
click at [302, 298] on div at bounding box center [530, 314] width 551 height 65
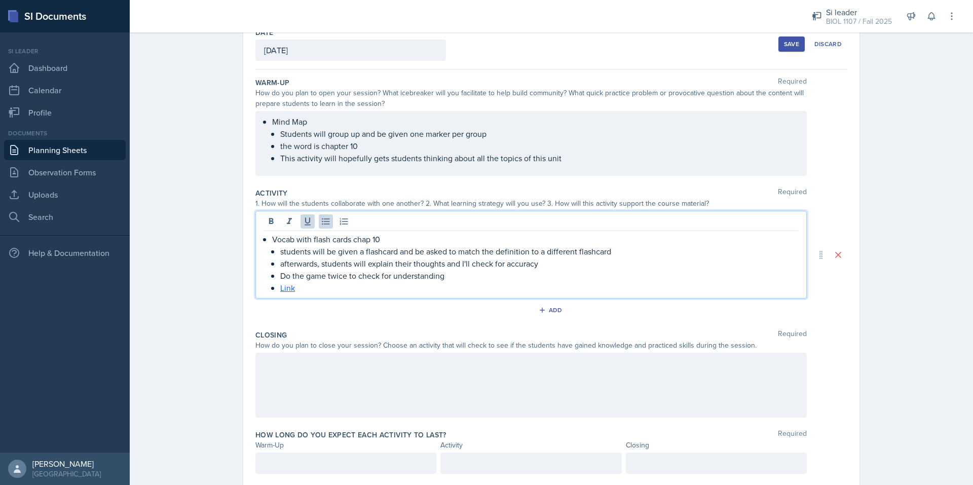
scroll to position [61, 0]
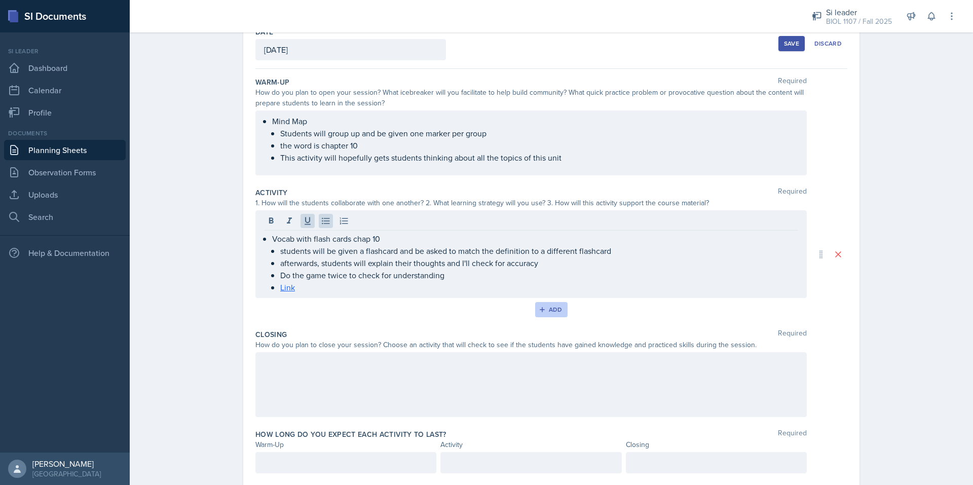
click at [558, 309] on button "Add" at bounding box center [551, 309] width 33 height 15
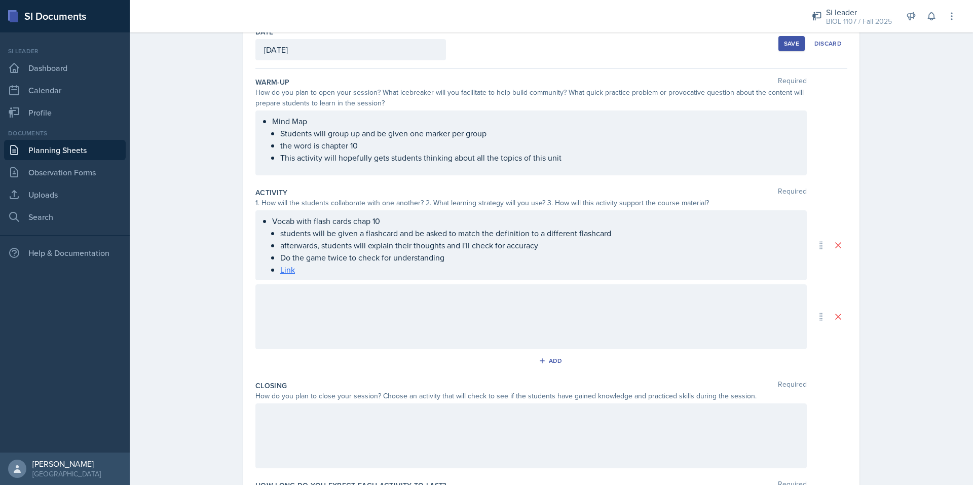
click at [380, 305] on div at bounding box center [530, 316] width 551 height 65
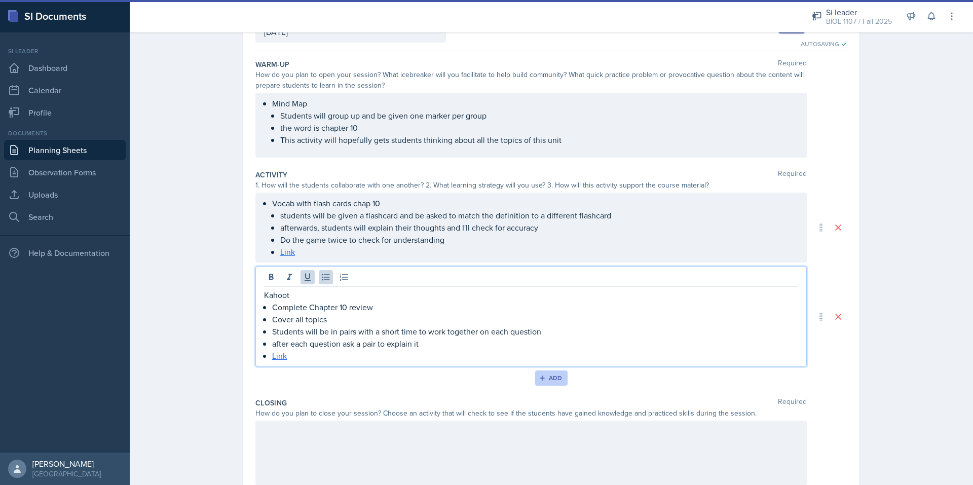
click at [547, 378] on div "Add" at bounding box center [552, 378] width 22 height 8
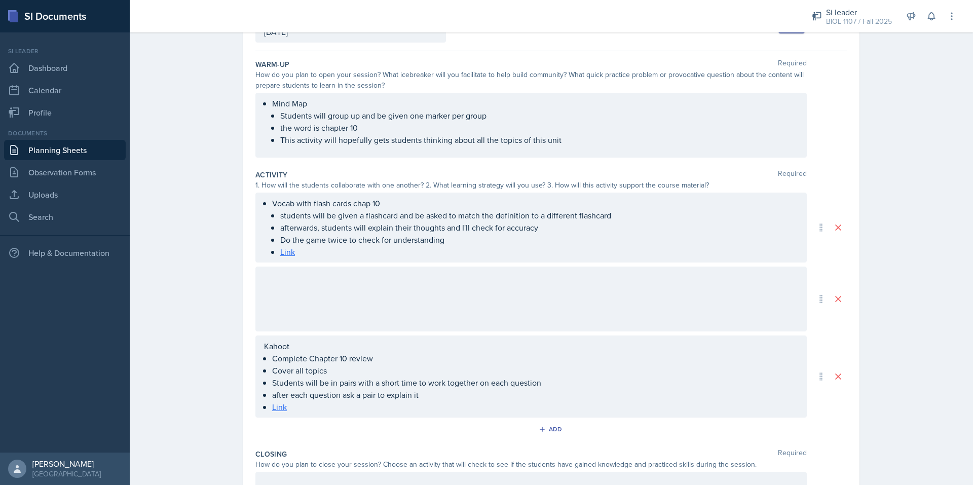
click at [617, 276] on div at bounding box center [530, 299] width 551 height 65
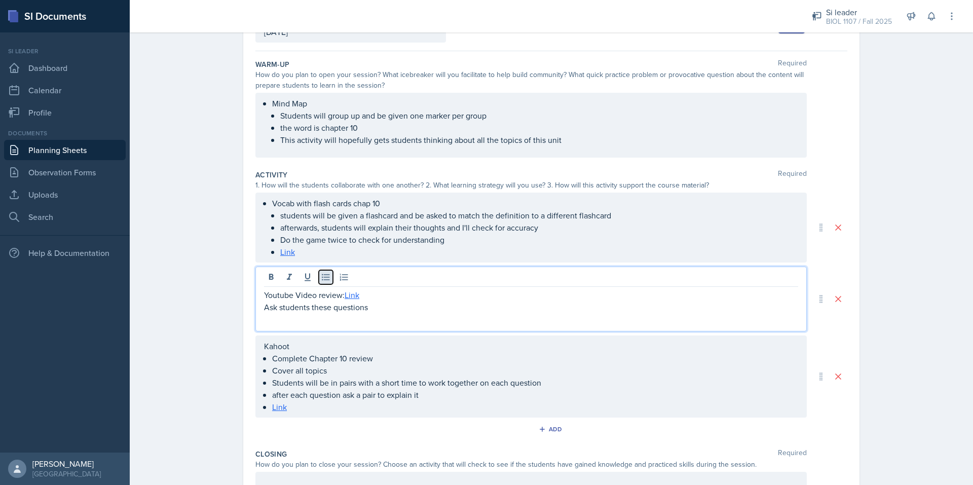
click at [321, 277] on icon at bounding box center [326, 277] width 10 height 10
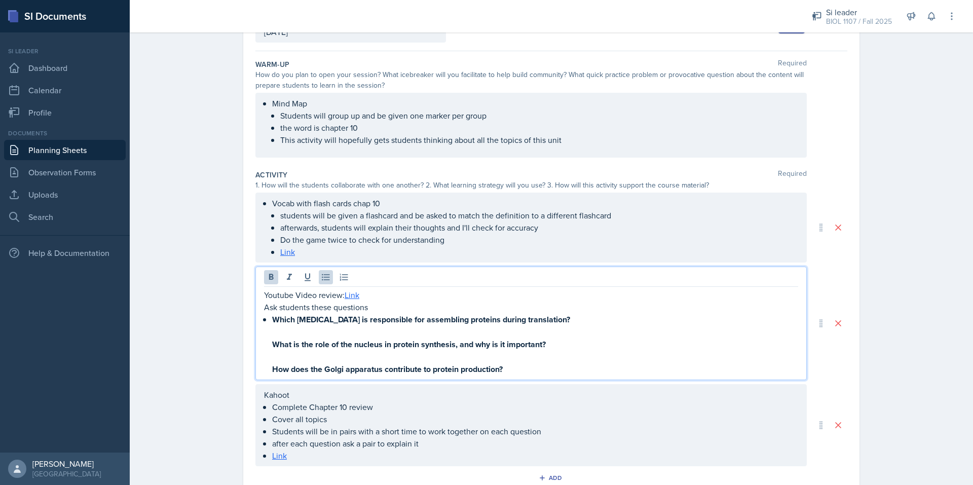
click at [272, 367] on strong "How does the Golgi apparatus contribute to protein production?" at bounding box center [387, 369] width 231 height 12
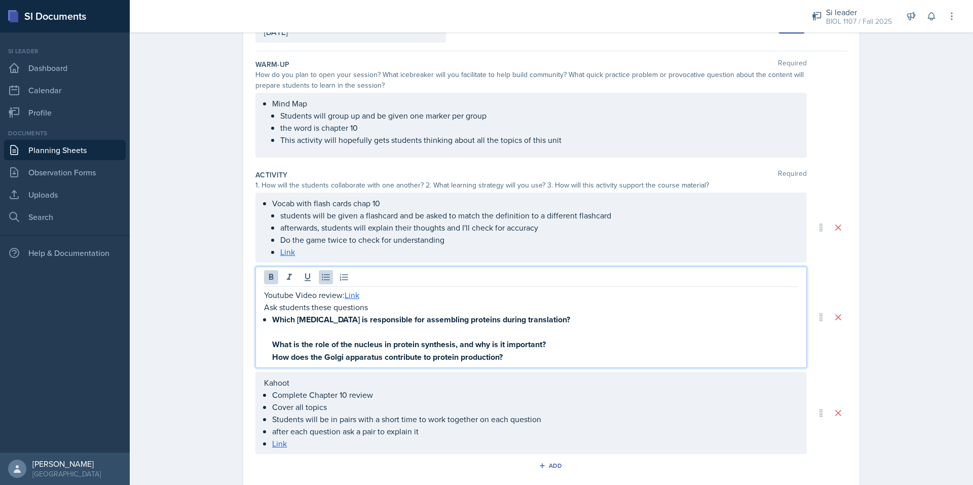
click at [266, 340] on div "Youtube Video review: Link Ask students these questions Which organelle is resp…" at bounding box center [531, 326] width 534 height 74
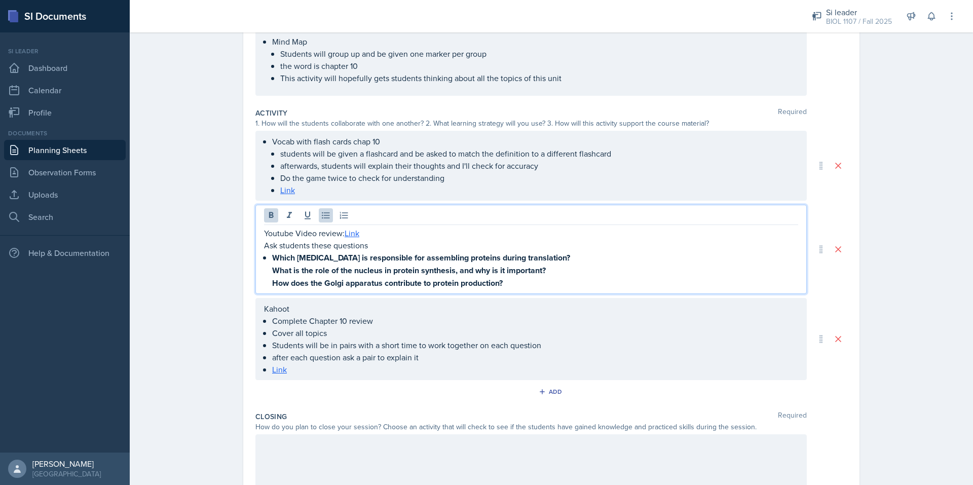
scroll to position [251, 0]
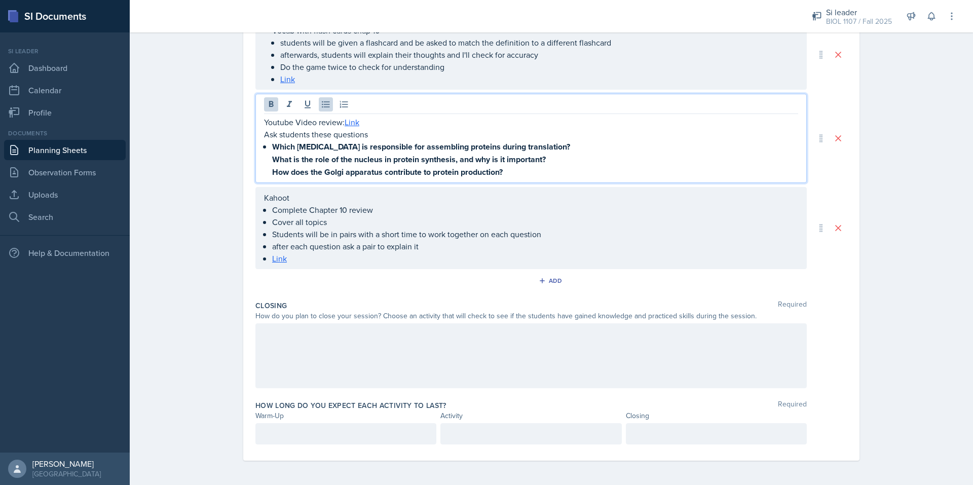
click at [298, 345] on div at bounding box center [530, 355] width 551 height 65
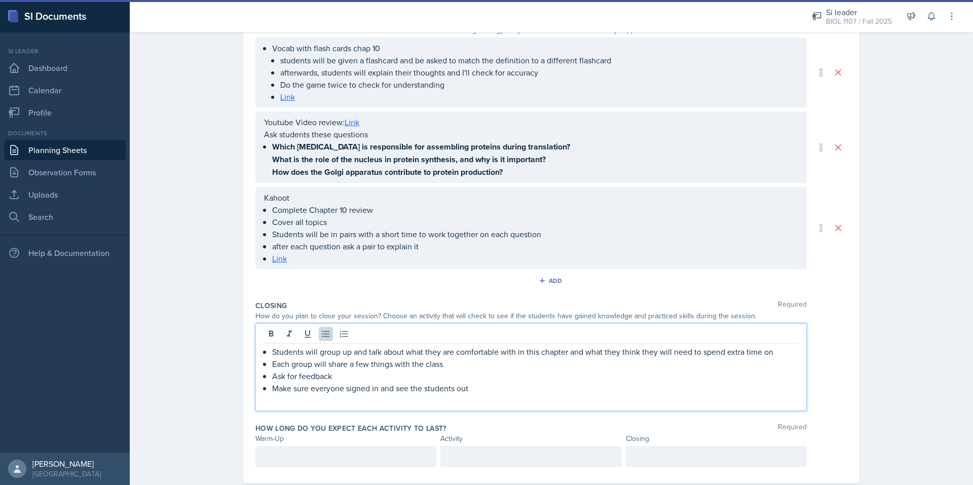
scroll to position [256, 0]
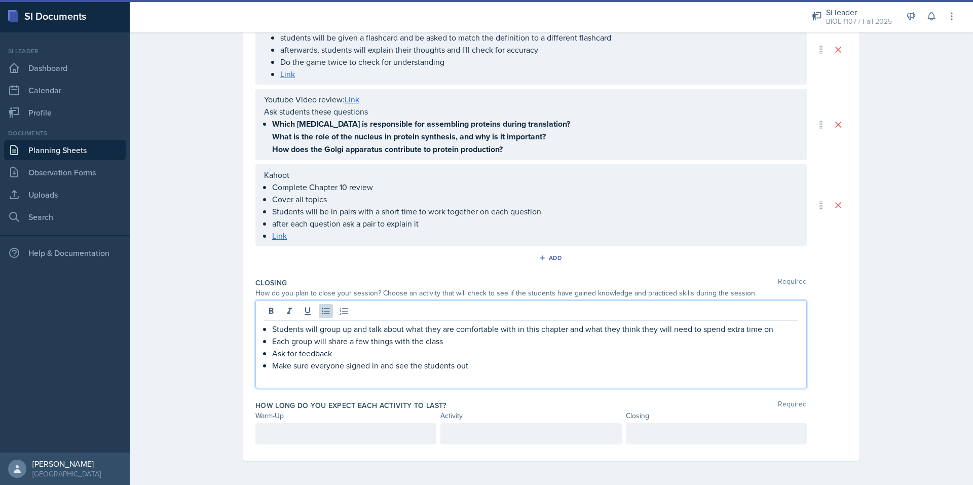
click at [294, 378] on p at bounding box center [531, 377] width 534 height 12
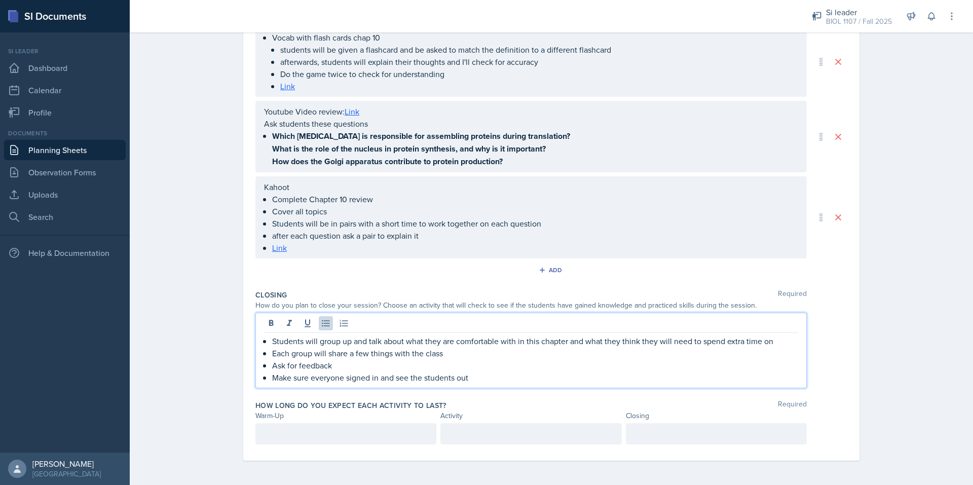
click at [269, 438] on p at bounding box center [346, 434] width 164 height 12
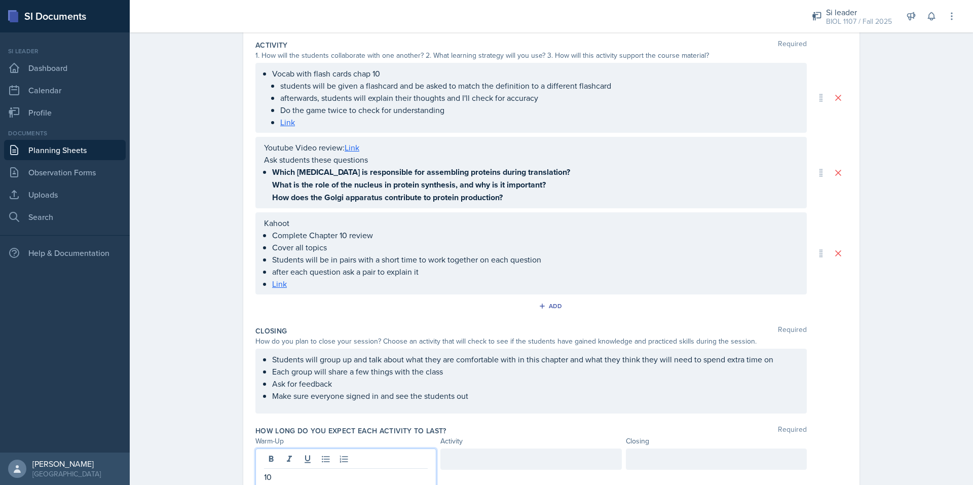
scroll to position [251, 0]
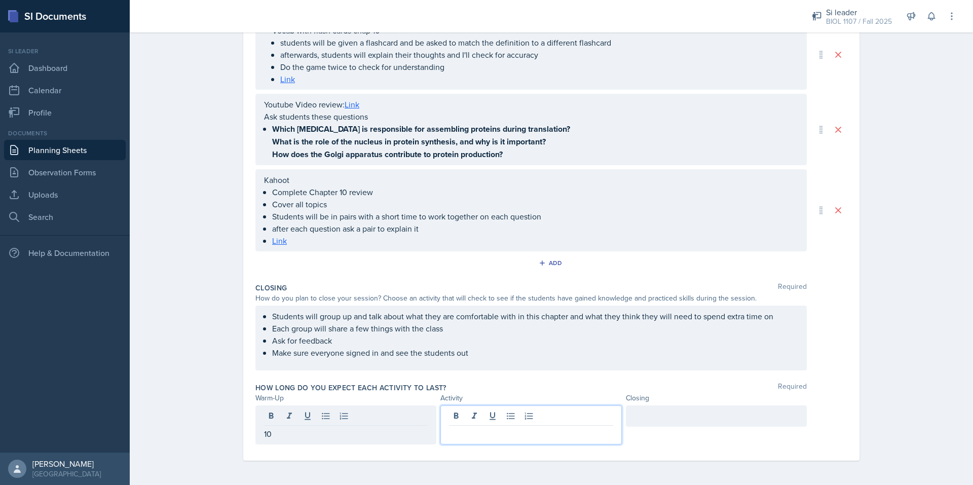
click at [488, 420] on div at bounding box center [530, 424] width 181 height 39
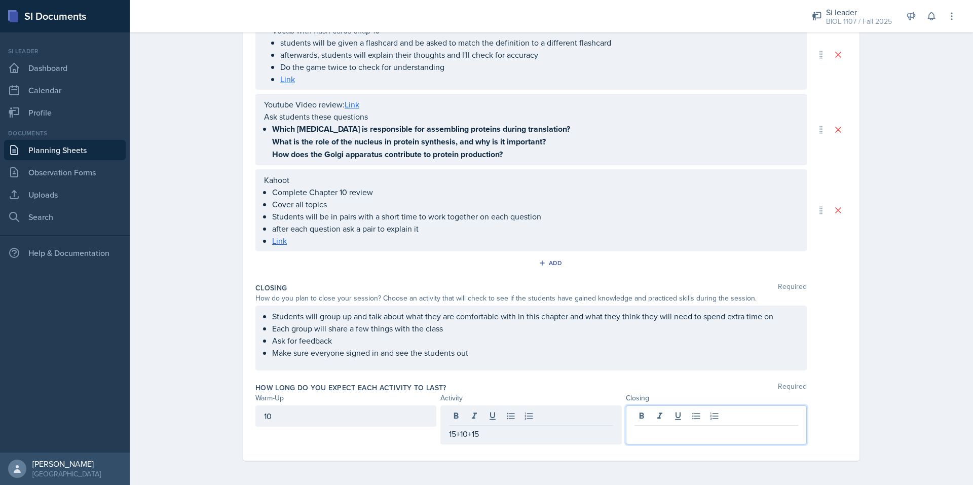
click at [638, 416] on div at bounding box center [716, 424] width 181 height 39
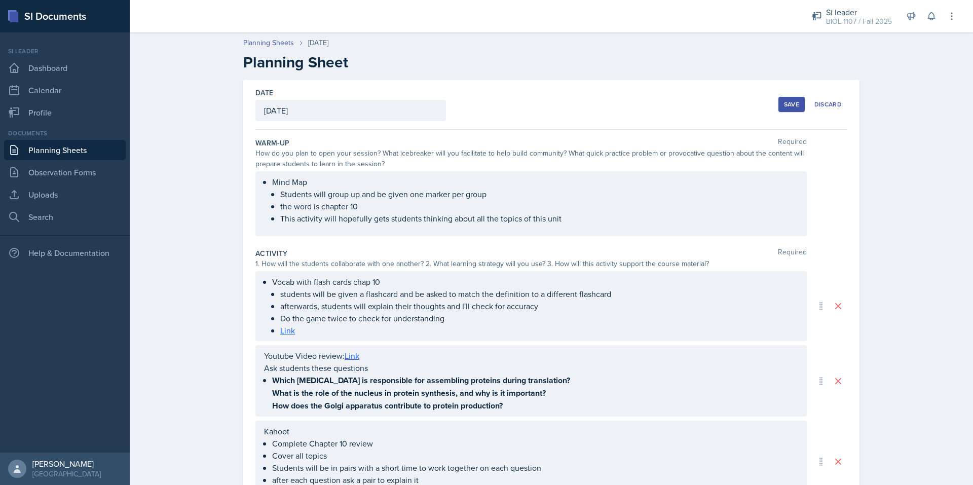
click at [788, 97] on button "Save" at bounding box center [791, 104] width 26 height 15
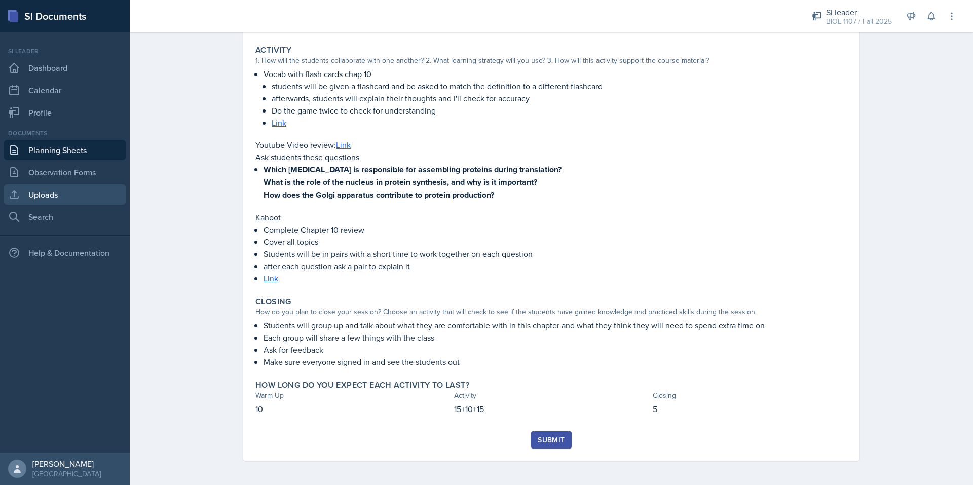
click at [57, 199] on link "Uploads" at bounding box center [65, 194] width 122 height 20
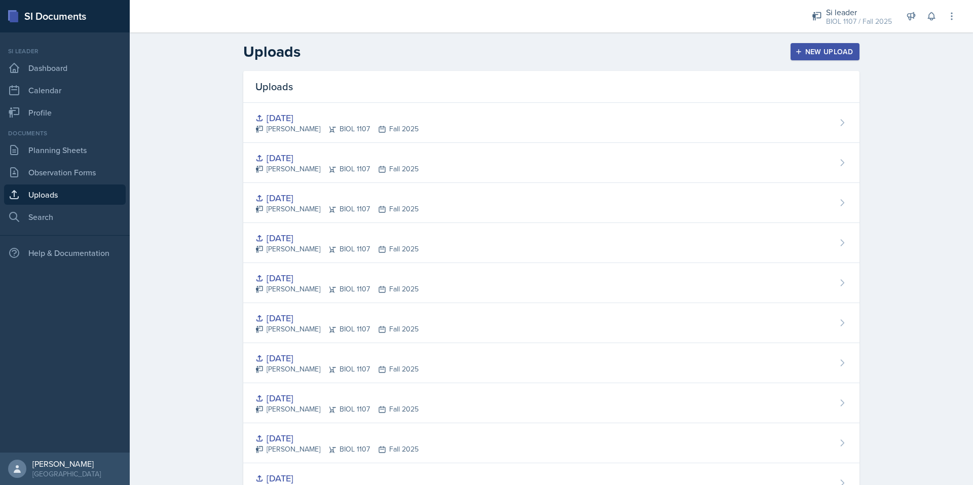
click at [835, 48] on div "New Upload" at bounding box center [825, 52] width 56 height 8
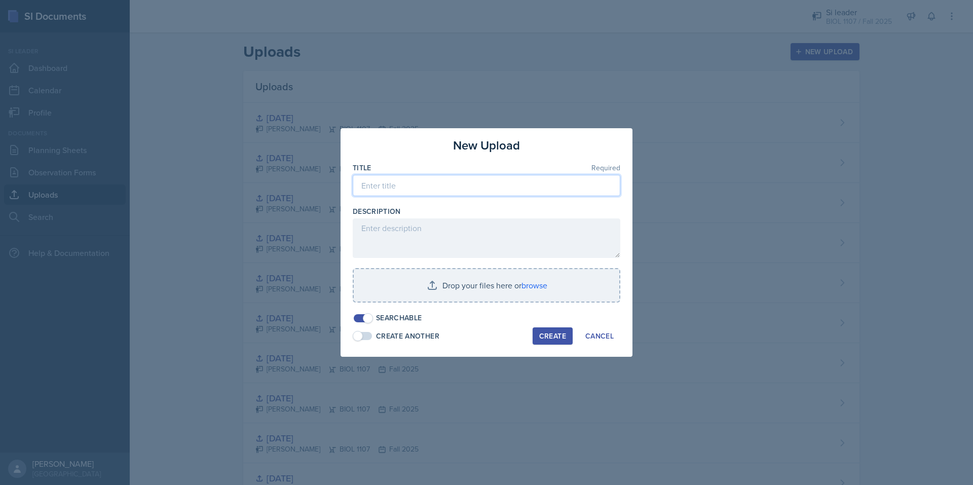
click at [388, 189] on input at bounding box center [487, 185] width 268 height 21
type input "10/17/2025"
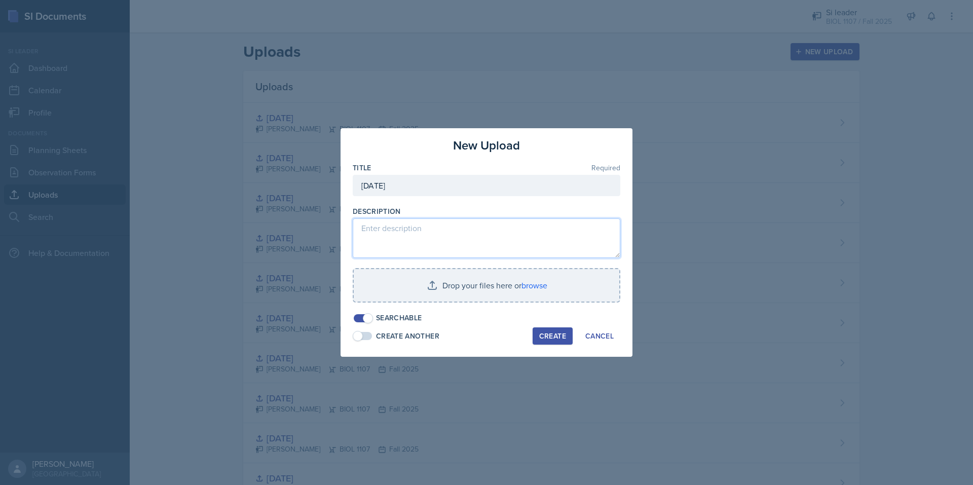
click at [378, 255] on textarea at bounding box center [487, 238] width 268 height 40
click at [371, 225] on textarea "cahp 10" at bounding box center [487, 238] width 268 height 40
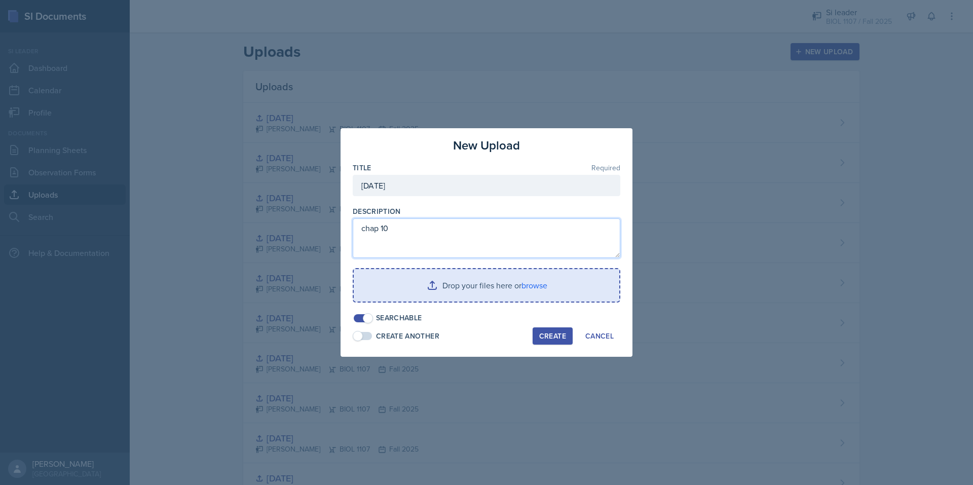
type textarea "chap 10"
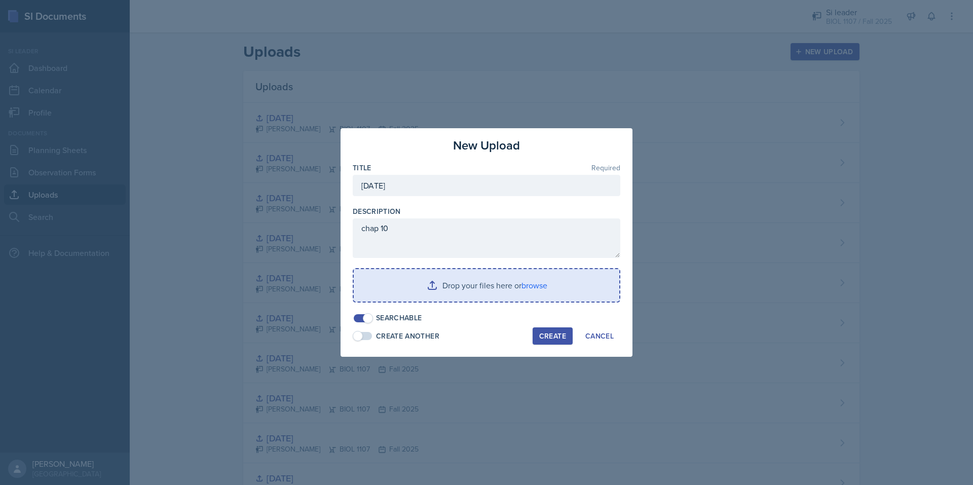
click at [421, 280] on input "file" at bounding box center [486, 285] width 265 height 32
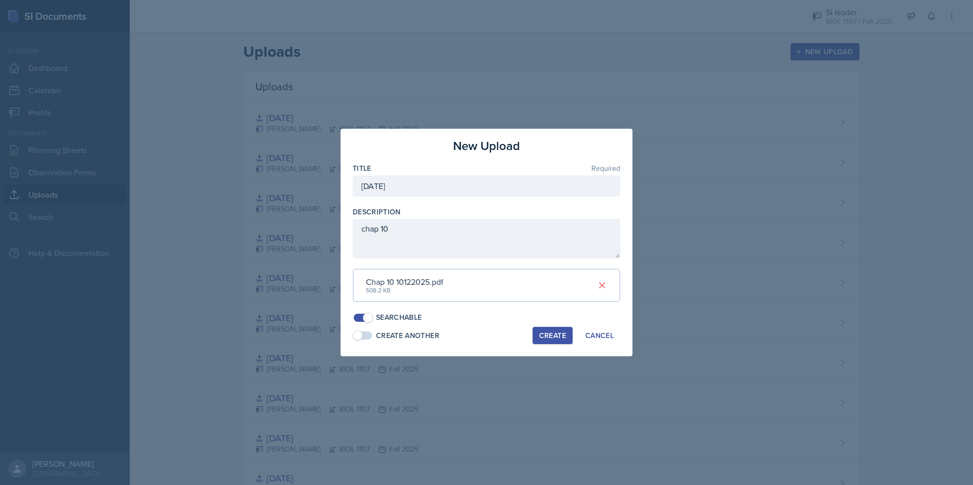
click at [537, 331] on button "Create" at bounding box center [553, 335] width 40 height 17
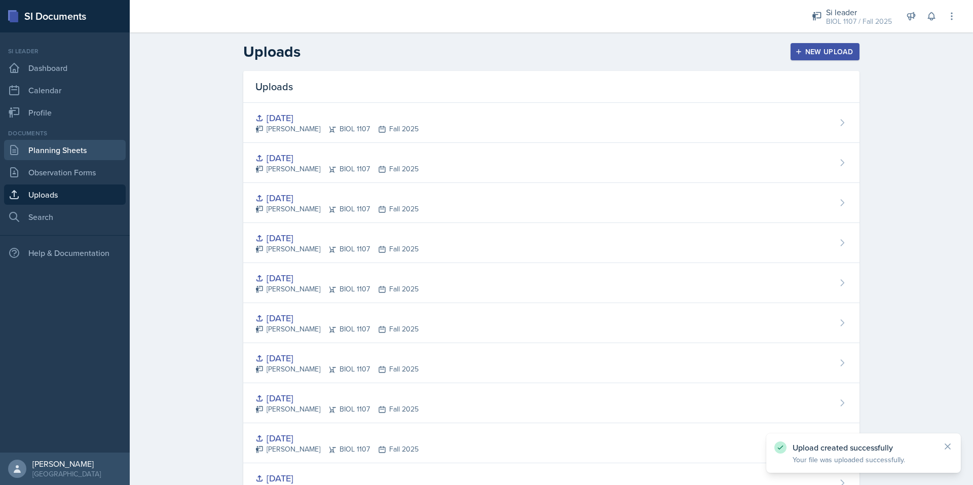
click at [60, 154] on link "Planning Sheets" at bounding box center [65, 150] width 122 height 20
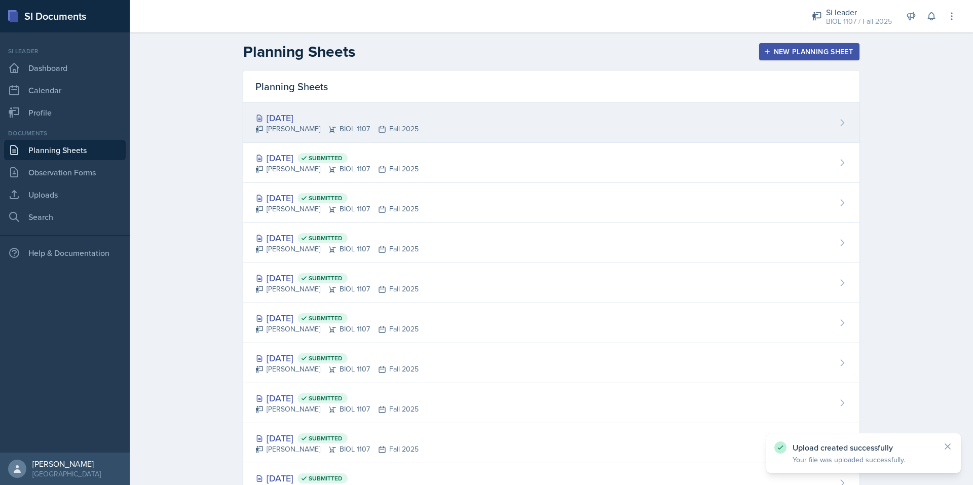
click at [369, 110] on div "Oct 17th, 2025 Simas Simokaitis BIOL 1107 Fall 2025" at bounding box center [551, 123] width 616 height 40
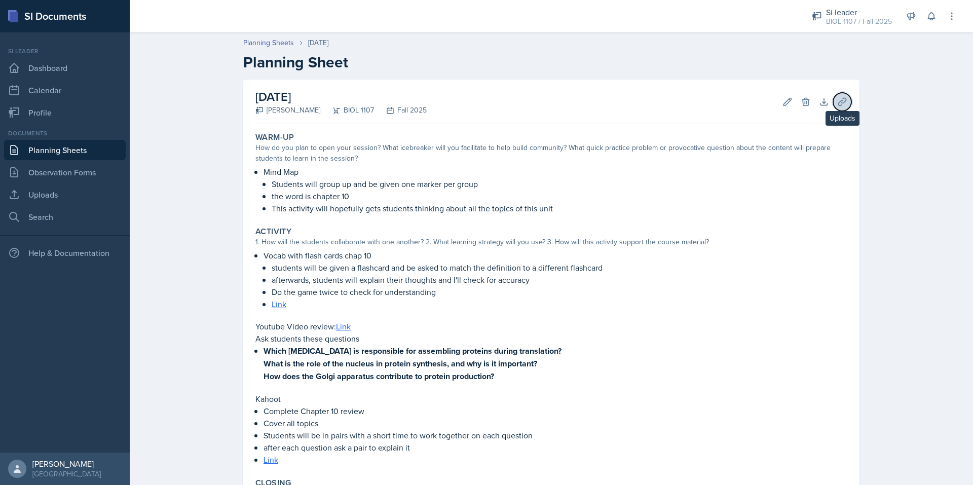
click at [838, 101] on icon at bounding box center [842, 102] width 8 height 8
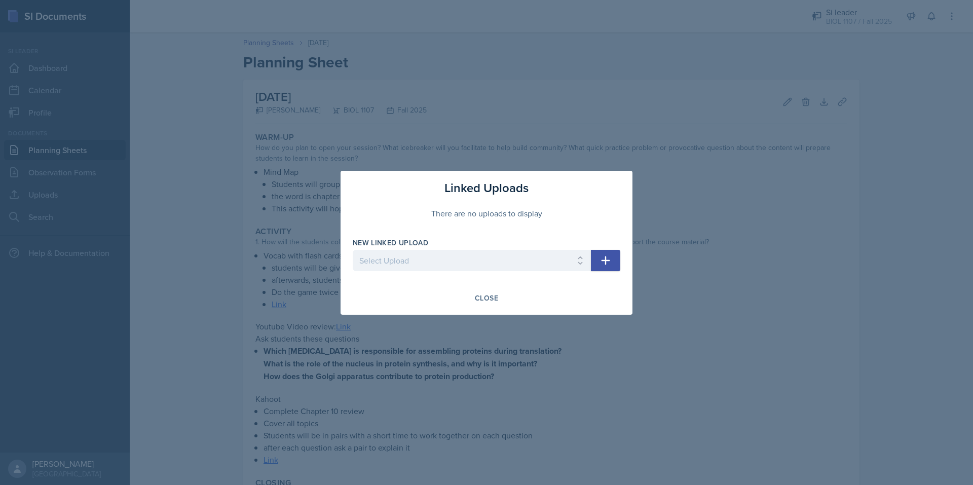
click at [453, 273] on div at bounding box center [472, 276] width 238 height 10
click at [436, 261] on select "Select Upload 8/27/2025 Bio 1107 8/29/2025 Bio 1107 9/3/2025 9/5/2025 9/10/2025…" at bounding box center [472, 260] width 238 height 21
select select "24a08bfa-5319-4d19-b2be-290b75076abd"
click at [353, 250] on select "Select Upload 8/27/2025 Bio 1107 8/29/2025 Bio 1107 9/3/2025 9/5/2025 9/10/2025…" at bounding box center [472, 260] width 238 height 21
click at [597, 263] on button "button" at bounding box center [605, 260] width 29 height 21
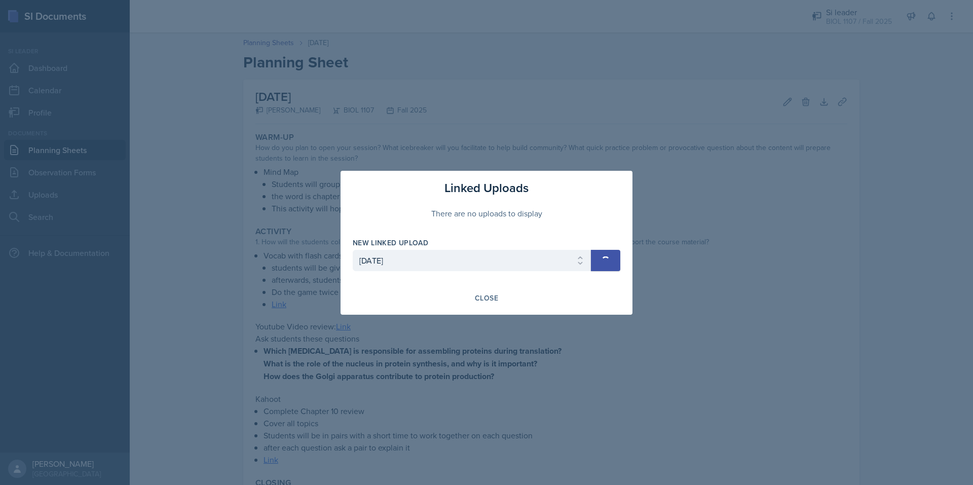
select select
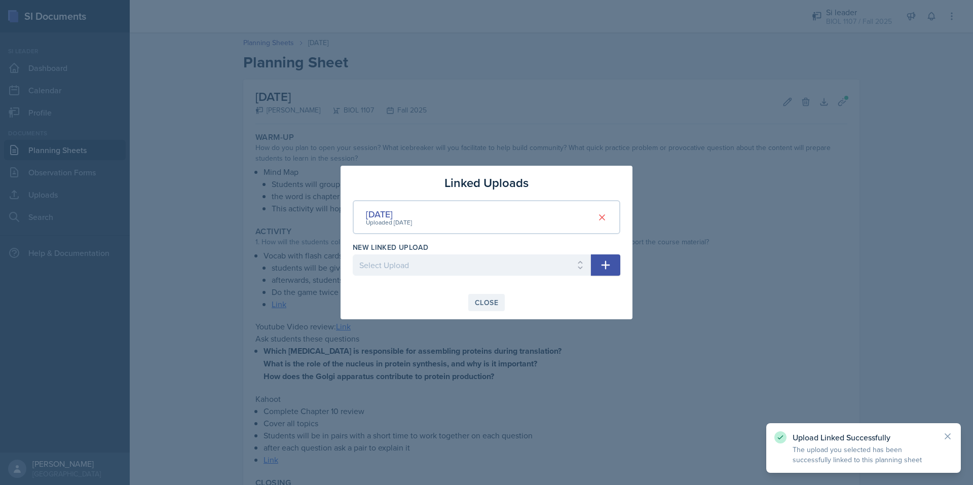
click at [480, 298] on div "Close" at bounding box center [486, 302] width 23 height 8
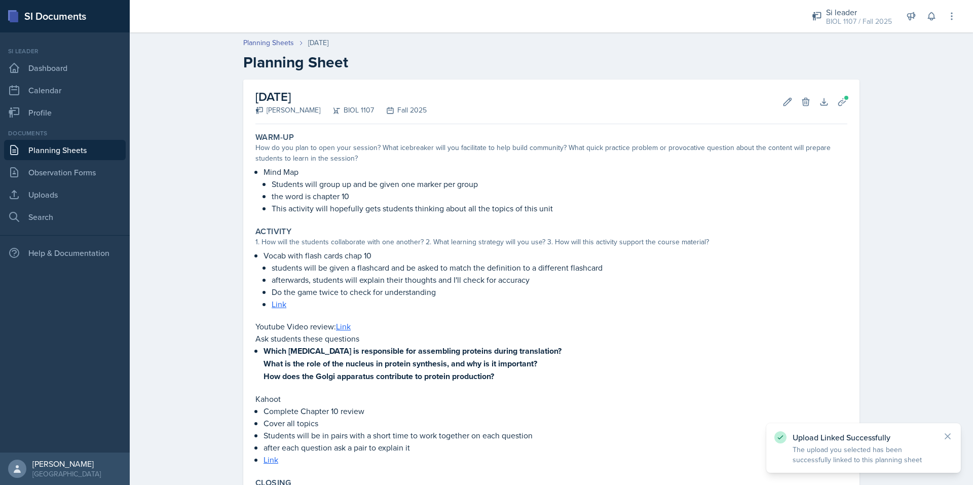
scroll to position [181, 0]
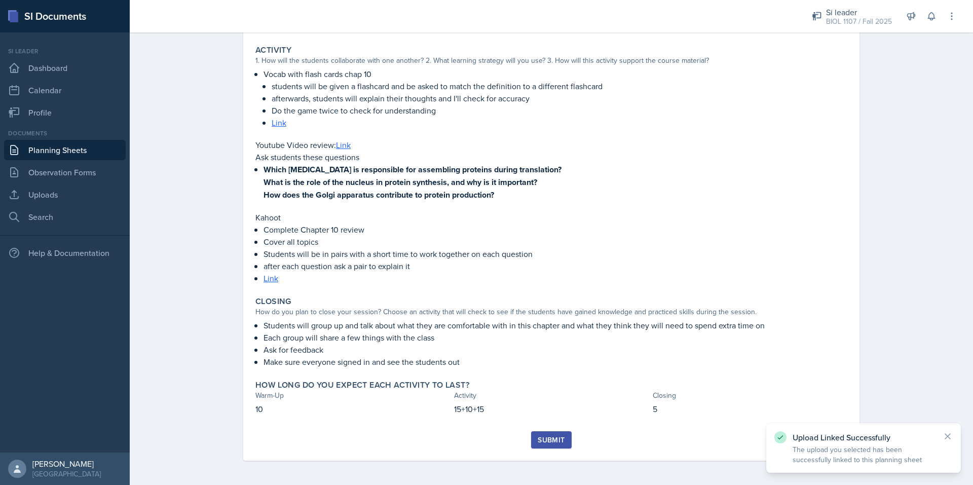
click at [541, 433] on button "Submit" at bounding box center [551, 439] width 40 height 17
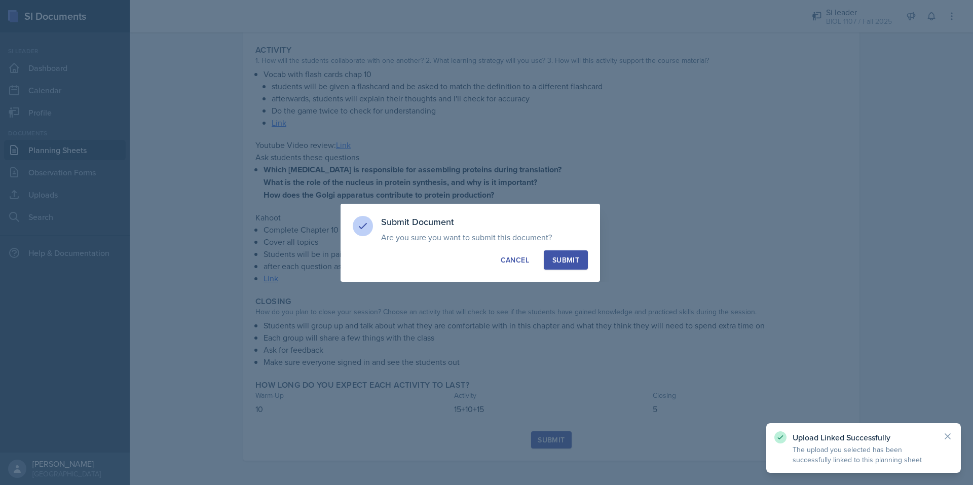
click at [579, 250] on button "Submit" at bounding box center [566, 259] width 44 height 19
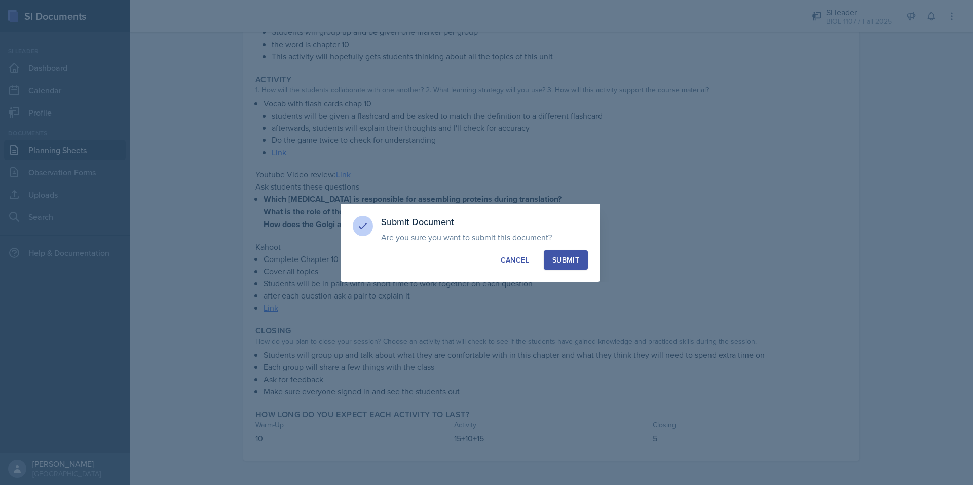
scroll to position [152, 0]
